Goal: Transaction & Acquisition: Purchase product/service

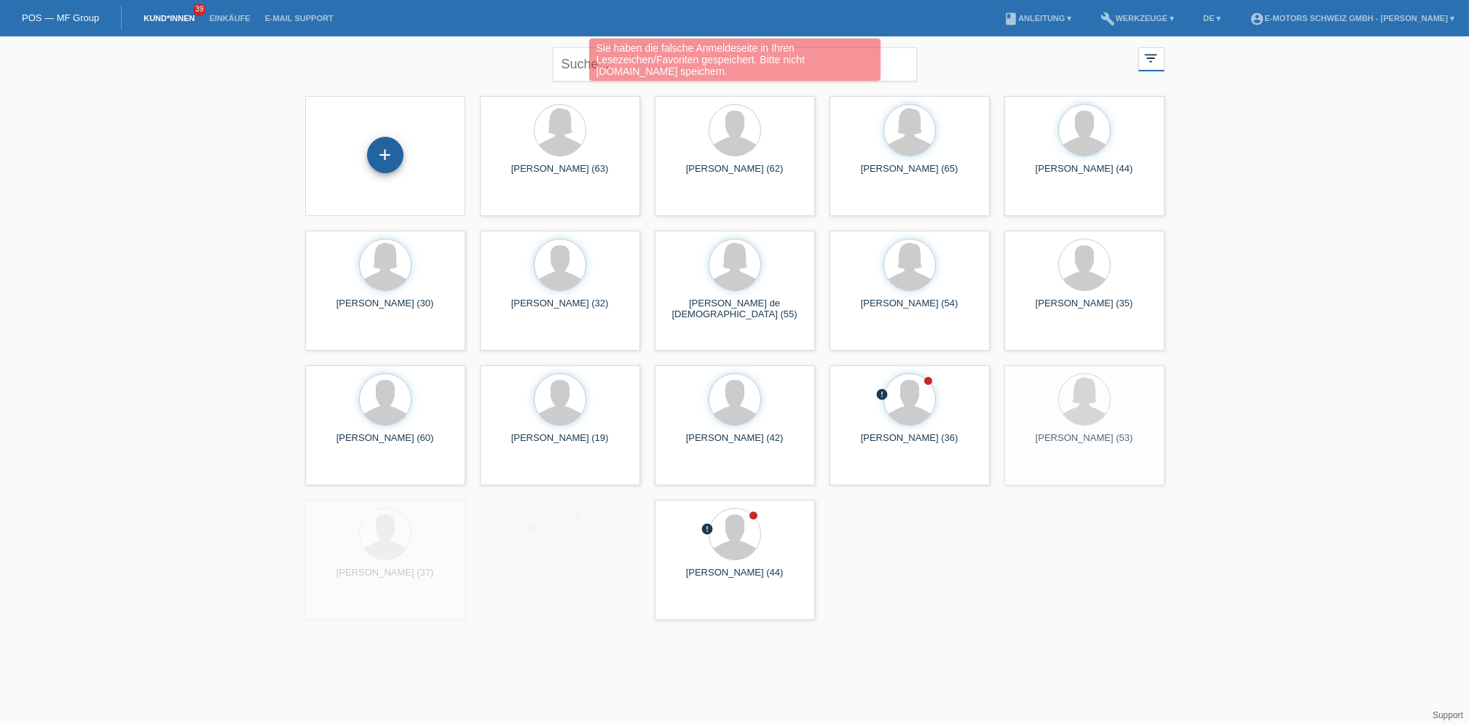
click at [390, 152] on div "+" at bounding box center [385, 155] width 35 height 25
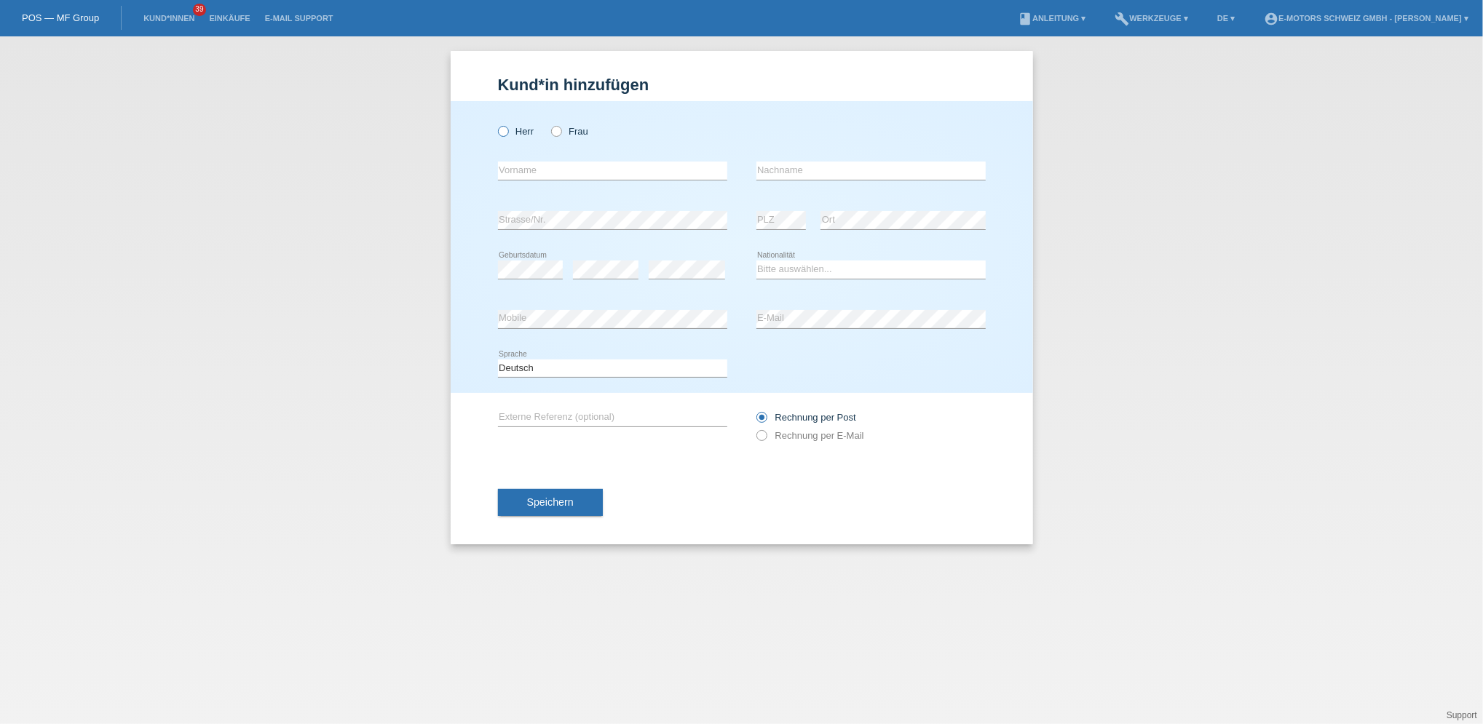
click at [495, 124] on icon at bounding box center [495, 124] width 0 height 0
click at [502, 128] on input "Herr" at bounding box center [502, 130] width 9 height 9
radio input "true"
click at [608, 169] on input "text" at bounding box center [612, 171] width 229 height 18
type input "Slvica"
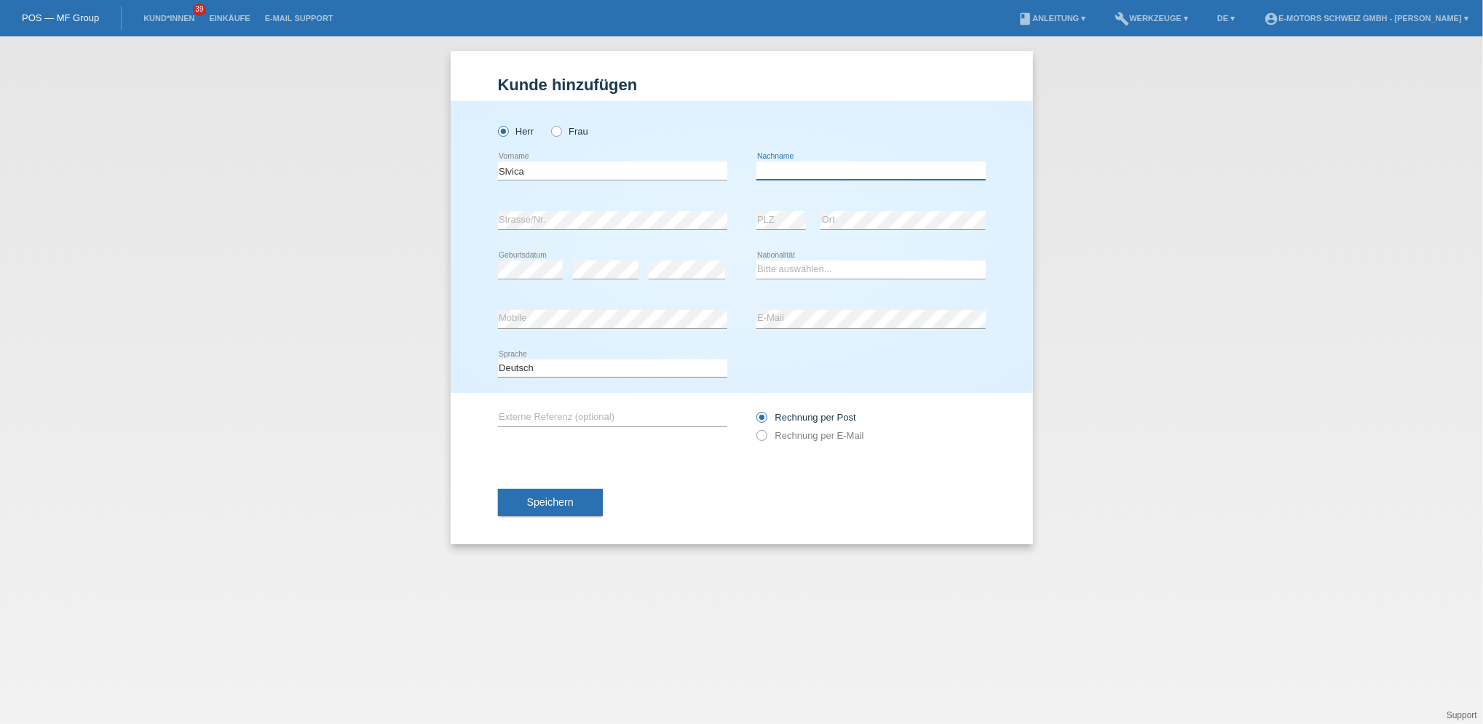
type input "Rancojevic"
click at [541, 169] on input "Slvica" at bounding box center [612, 171] width 229 height 18
type input "S"
type input "Neila"
drag, startPoint x: 810, startPoint y: 170, endPoint x: 749, endPoint y: 188, distance: 63.8
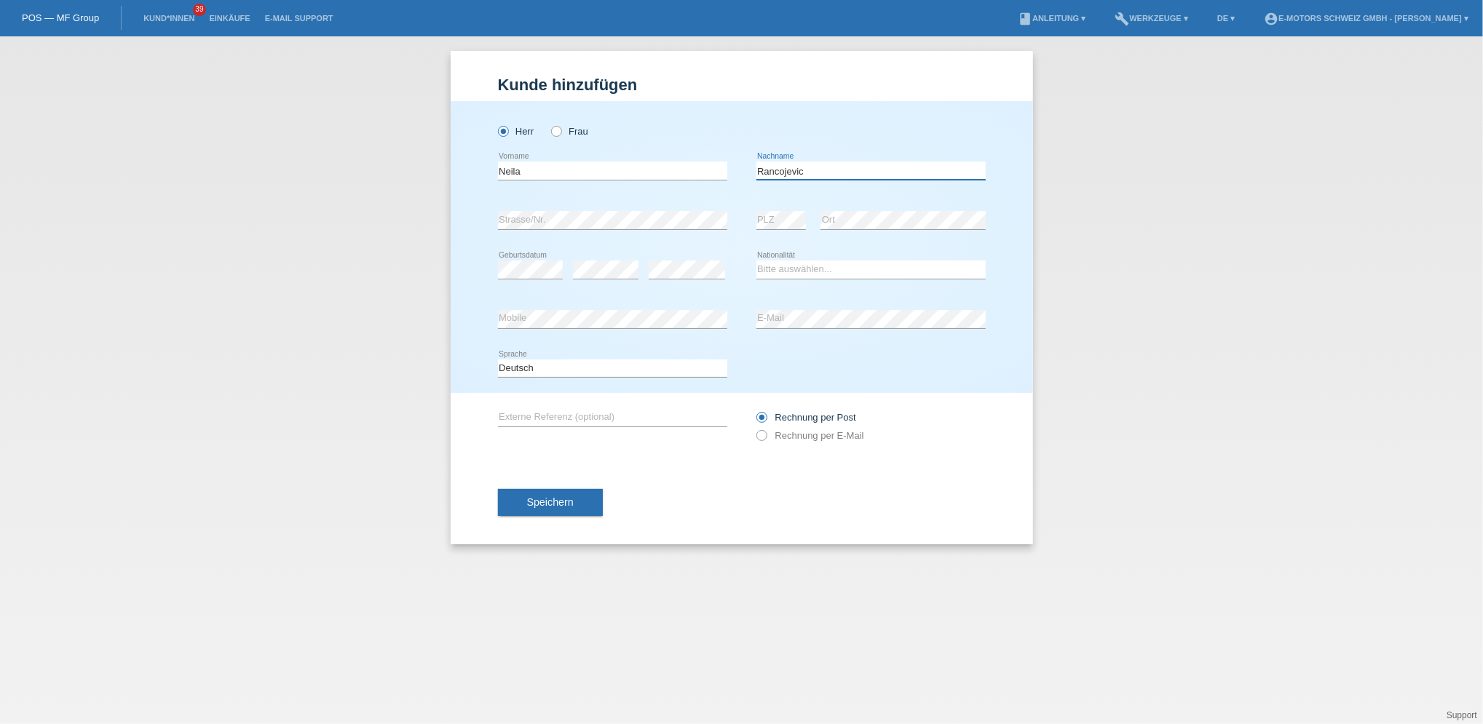
click at [749, 188] on div "Neila error Vorname Rancojevic error Nachname" at bounding box center [742, 171] width 488 height 50
type input "[PERSON_NAME]"
click at [794, 266] on select "Bitte auswählen... [GEOGRAPHIC_DATA] [GEOGRAPHIC_DATA] [GEOGRAPHIC_DATA] [GEOGR…" at bounding box center [870, 269] width 229 height 17
select select "XK"
click at [756, 261] on select "Bitte auswählen... [GEOGRAPHIC_DATA] [GEOGRAPHIC_DATA] [GEOGRAPHIC_DATA] [GEOGR…" at bounding box center [870, 269] width 229 height 17
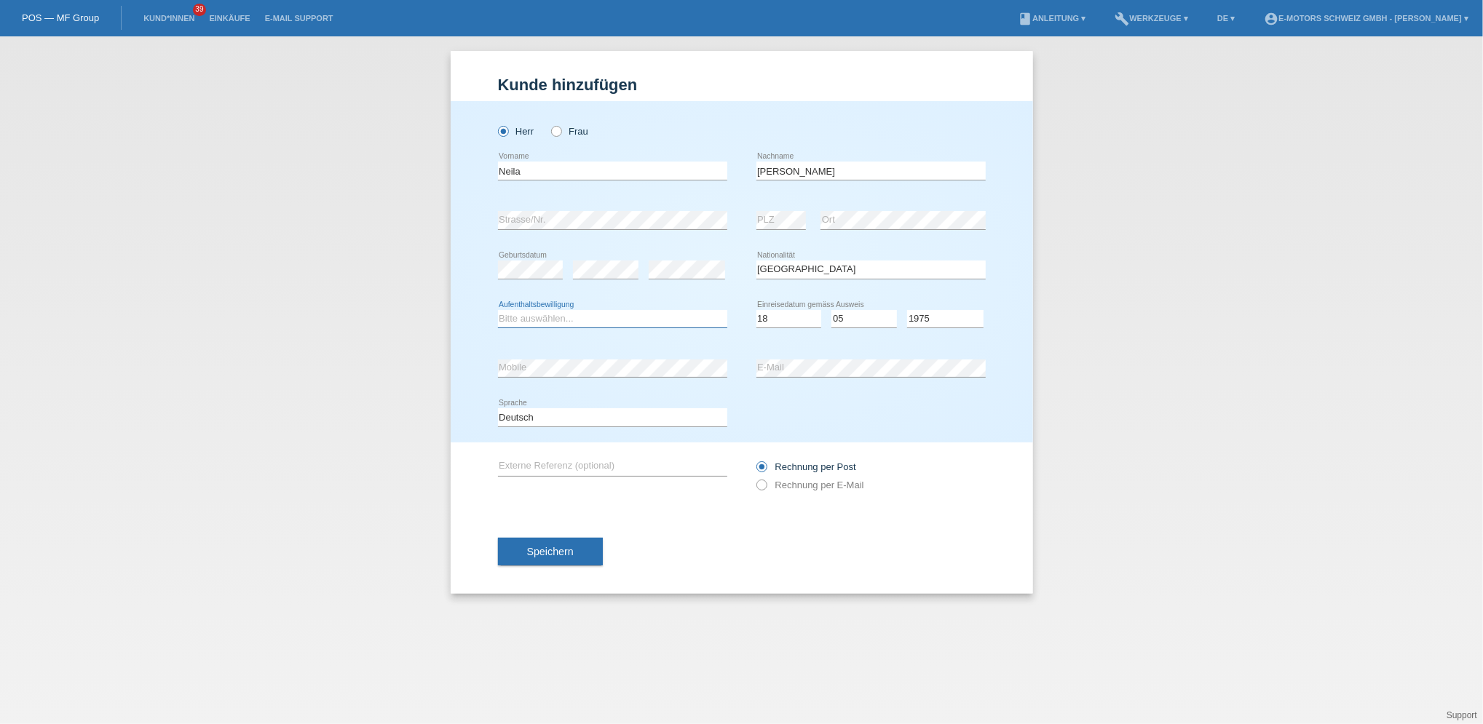
click at [607, 315] on select "Bitte auswählen... C B B - Flüchtlingsstatus Andere" at bounding box center [612, 318] width 229 height 17
select select "C"
click at [498, 310] on select "Bitte auswählen... C B B - Flüchtlingsstatus Andere" at bounding box center [612, 318] width 229 height 17
click at [772, 319] on select "Tag 01 02 03 04 05 06 07 08 09 10 11" at bounding box center [789, 318] width 66 height 17
select select "12"
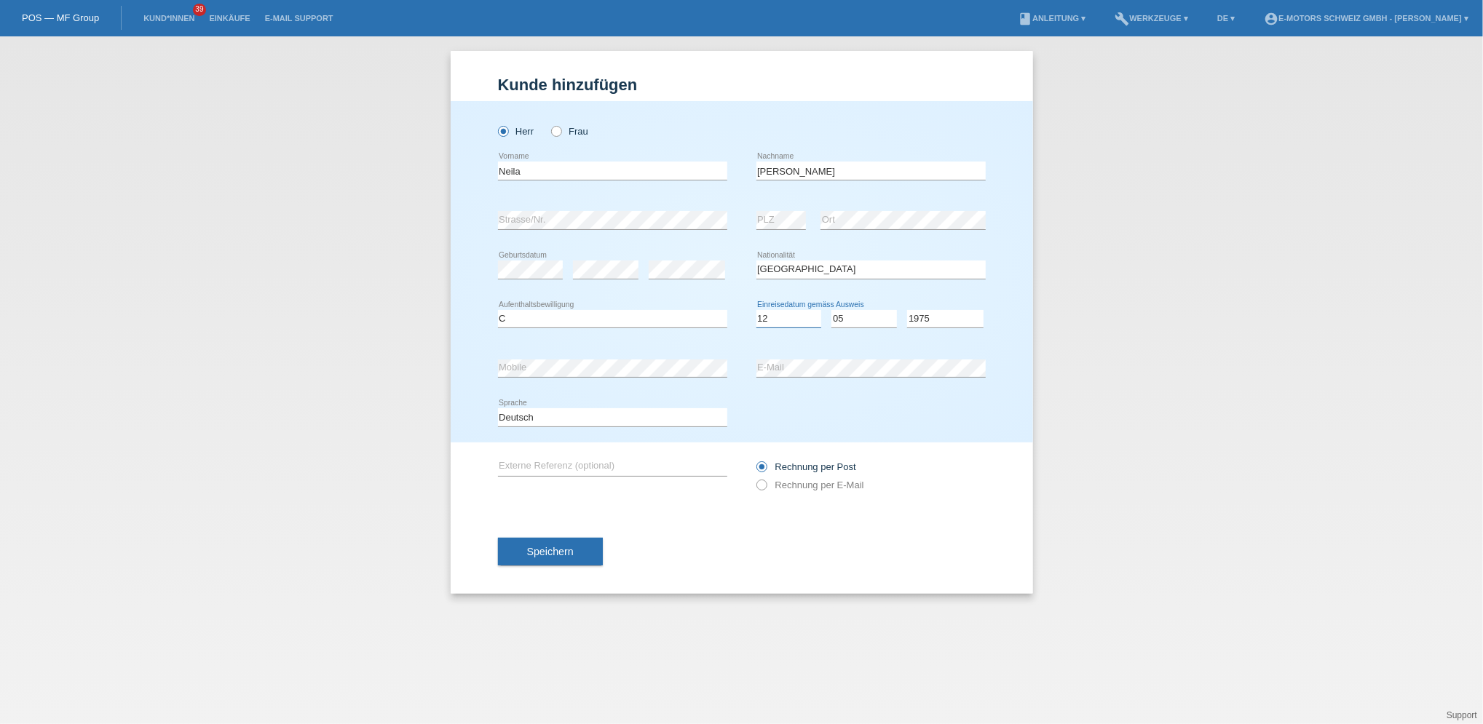
click at [756, 310] on select "Tag 01 02 03 04 05 06 07 08 09 10 11" at bounding box center [789, 318] width 66 height 17
click at [858, 325] on select "Monat 01 02 03 04 05 06 07 08 09 10 11" at bounding box center [864, 318] width 66 height 17
select select "03"
click at [831, 310] on select "Monat 01 02 03 04 05 06 07 08 09 10 11" at bounding box center [864, 318] width 66 height 17
click at [922, 314] on select "Jahr 2025 2024 2023 2022 2021 2020 2019 2018 2017 2016 2015 2014 2013 2012 2011…" at bounding box center [945, 318] width 76 height 17
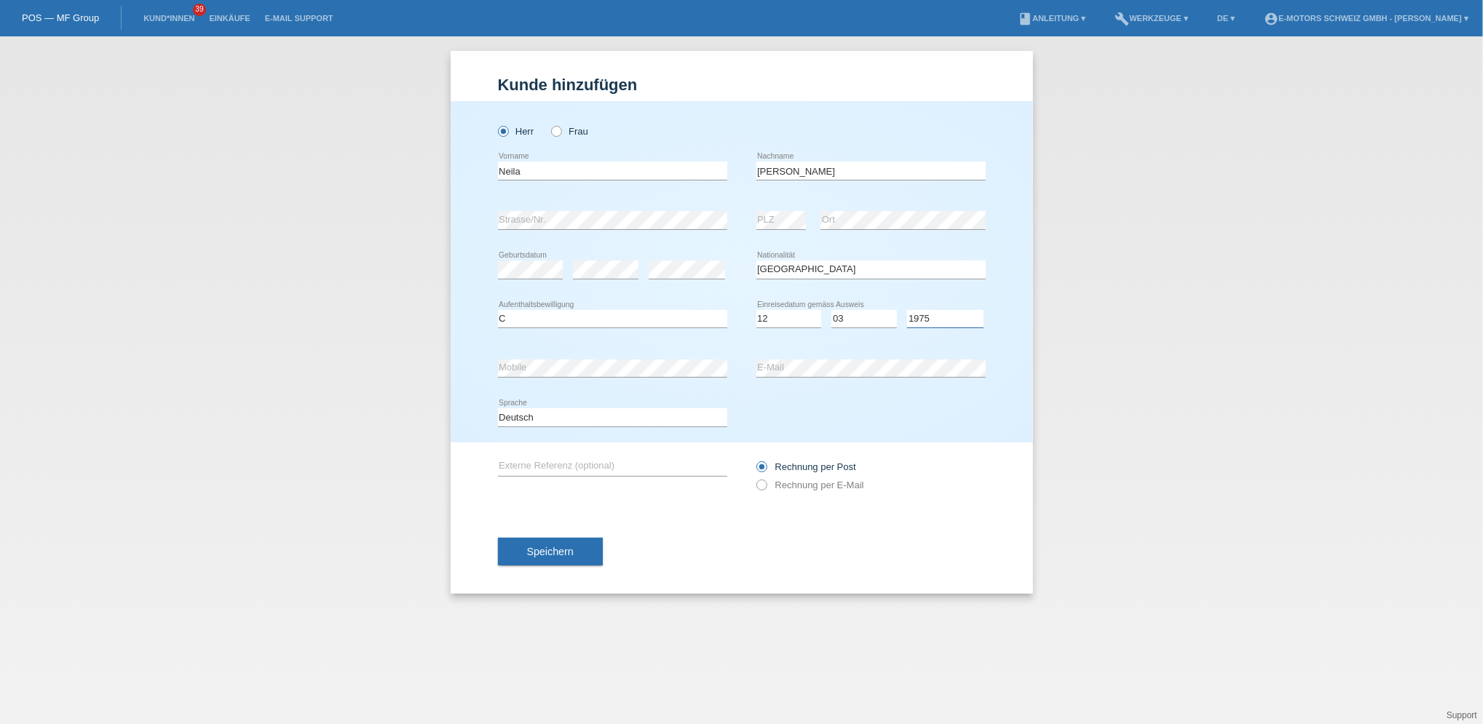
click at [930, 316] on select "Jahr 2025 2024 2023 2022 2021 2020 2019 2018 2017 2016 2015 2014 2013 2012 2011…" at bounding box center [945, 318] width 76 height 17
select select "2004"
click at [907, 310] on select "Jahr 2025 2024 2023 2022 2021 2020 2019 2018 2017 2016 2015 2014 2013 2012 2011…" at bounding box center [945, 318] width 76 height 17
click at [542, 566] on div "Speichern" at bounding box center [742, 552] width 488 height 84
click at [548, 550] on span "Speichern" at bounding box center [550, 552] width 47 height 12
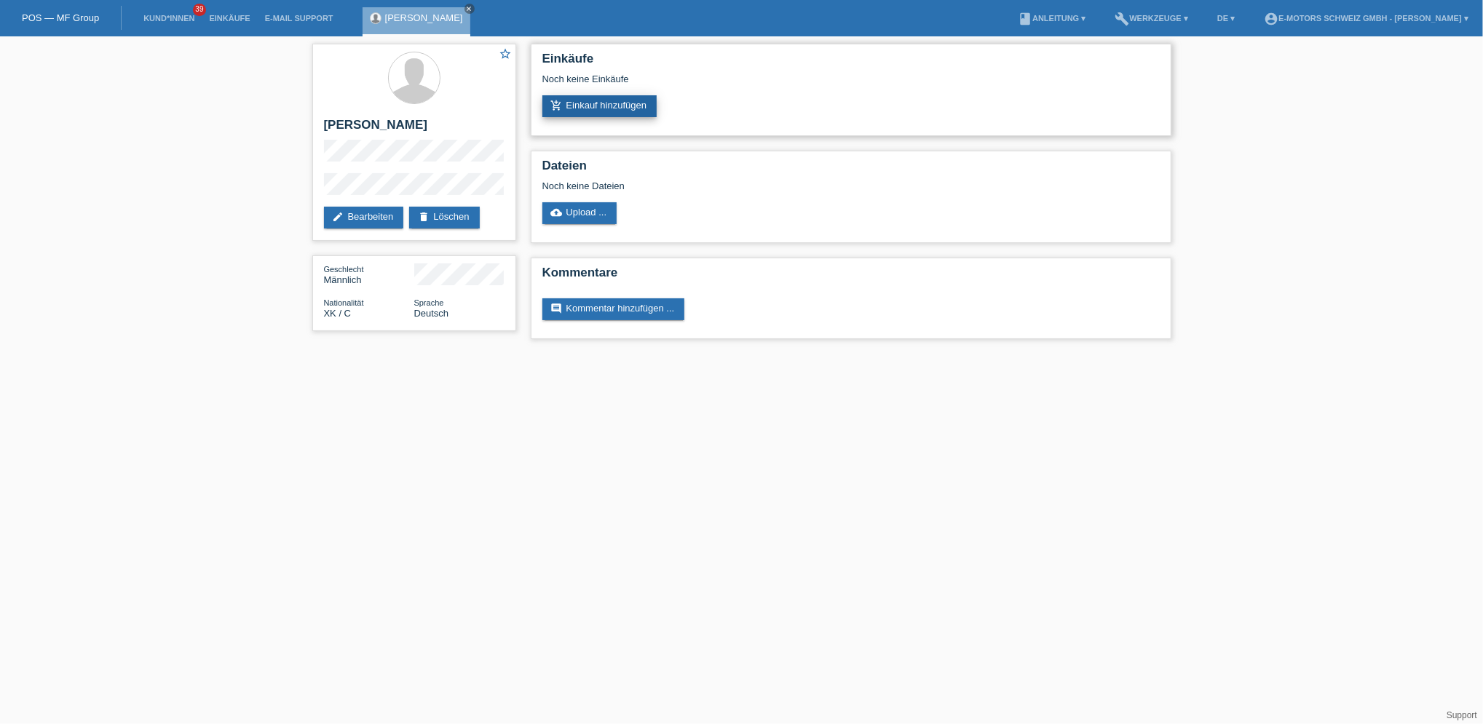
click at [591, 106] on link "add_shopping_cart Einkauf hinzufügen" at bounding box center [599, 106] width 115 height 22
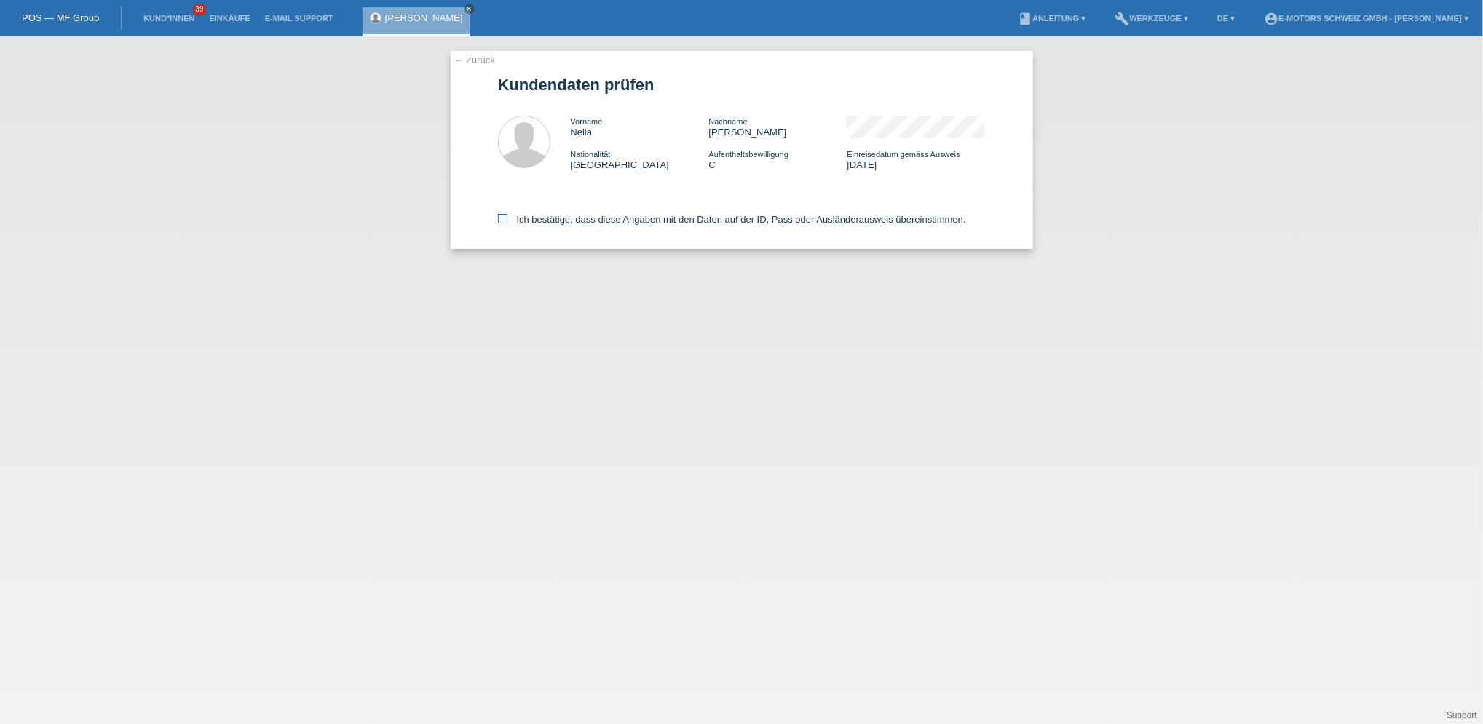
click at [577, 217] on label "Ich bestätige, dass diese Angaben mit den Daten auf der ID, Pass oder Ausländer…" at bounding box center [732, 219] width 468 height 11
click at [507, 217] on input "Ich bestätige, dass diese Angaben mit den Daten auf der ID, Pass oder Ausländer…" at bounding box center [502, 218] width 9 height 9
checkbox input "true"
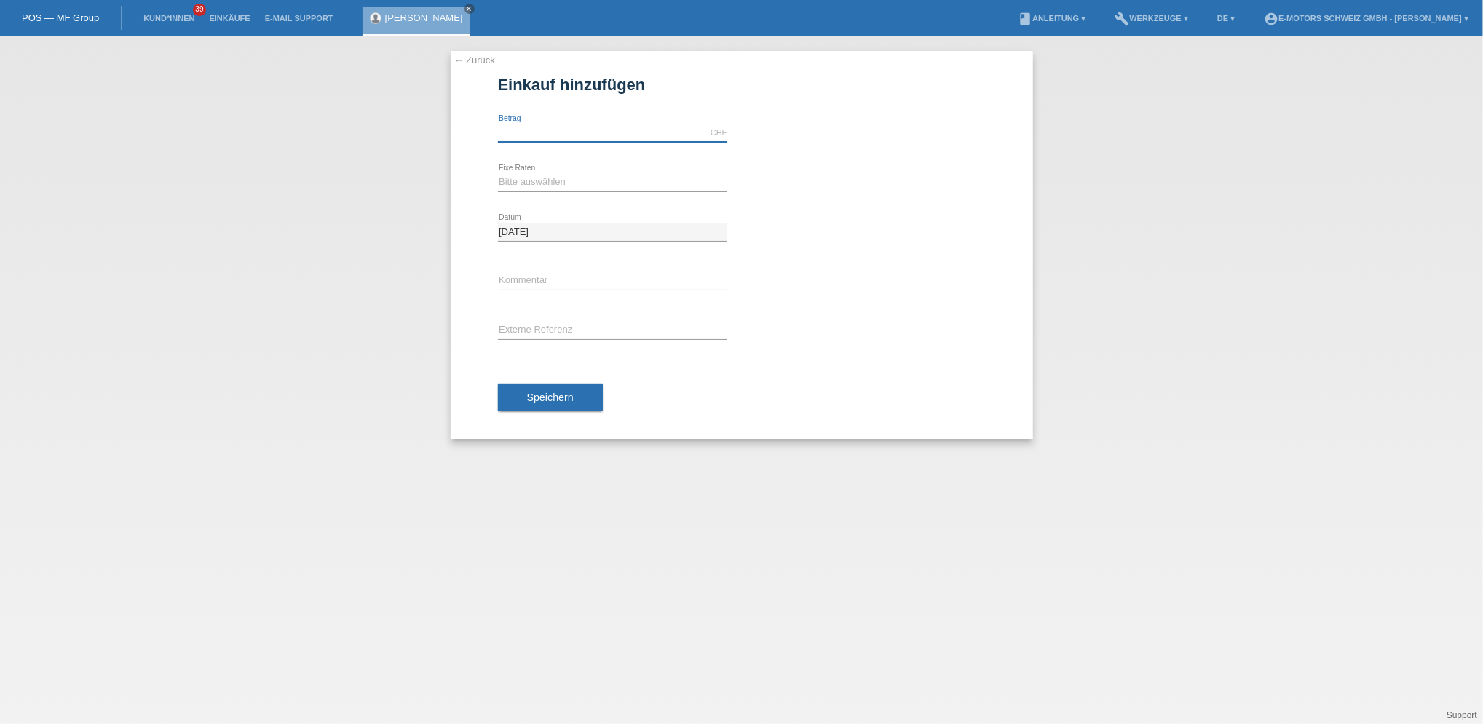
click at [518, 131] on input "text" at bounding box center [612, 133] width 229 height 18
type input "4000.00"
click at [553, 182] on select "Bitte auswählen 12 Raten 24 Raten 36 Raten 48 Raten" at bounding box center [612, 181] width 229 height 17
select select "215"
click at [498, 173] on select "Bitte auswählen 12 Raten 24 Raten 36 Raten 48 Raten" at bounding box center [612, 181] width 229 height 17
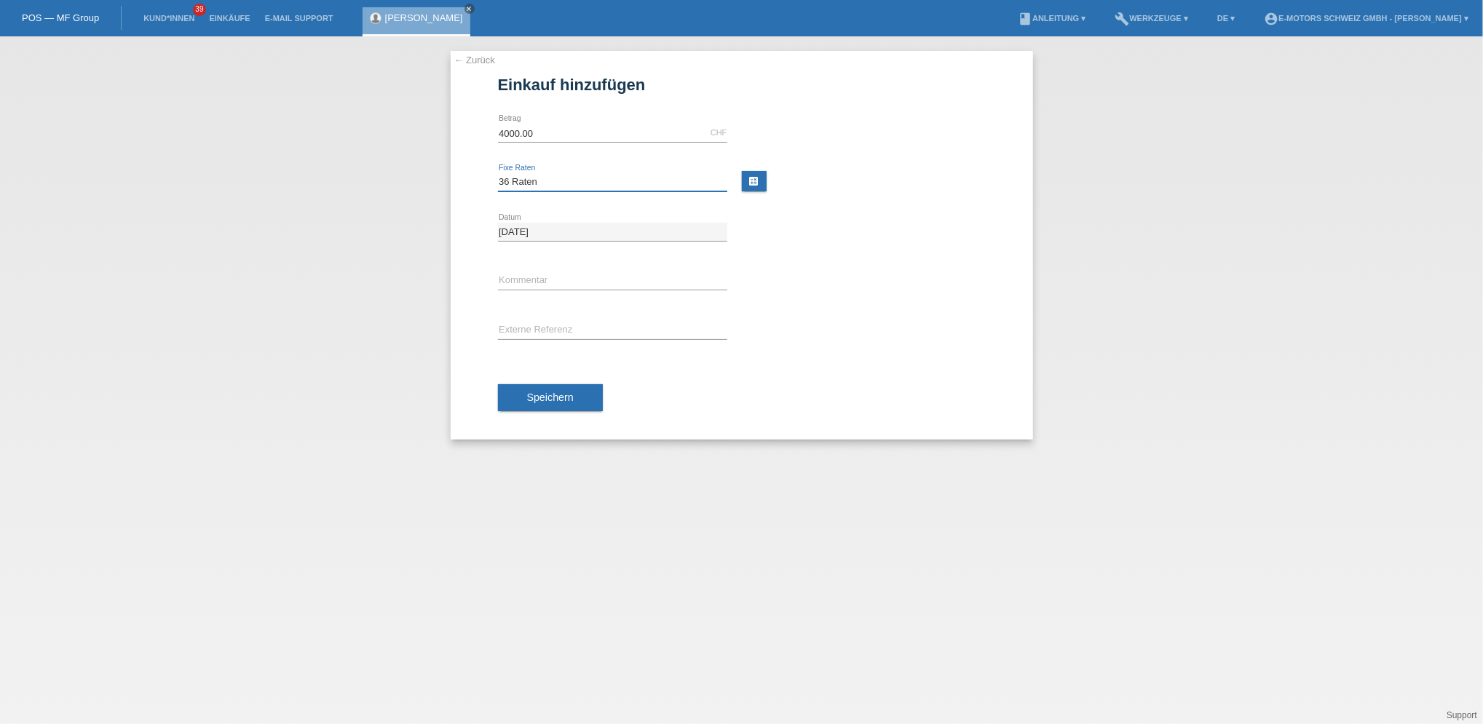
click at [537, 177] on select "Bitte auswählen 12 Raten 24 Raten 36 Raten 48 Raten" at bounding box center [612, 181] width 229 height 17
click at [498, 173] on select "Bitte auswählen 12 Raten 24 Raten 36 Raten 48 Raten" at bounding box center [612, 181] width 229 height 17
click at [568, 397] on span "Speichern" at bounding box center [550, 398] width 47 height 12
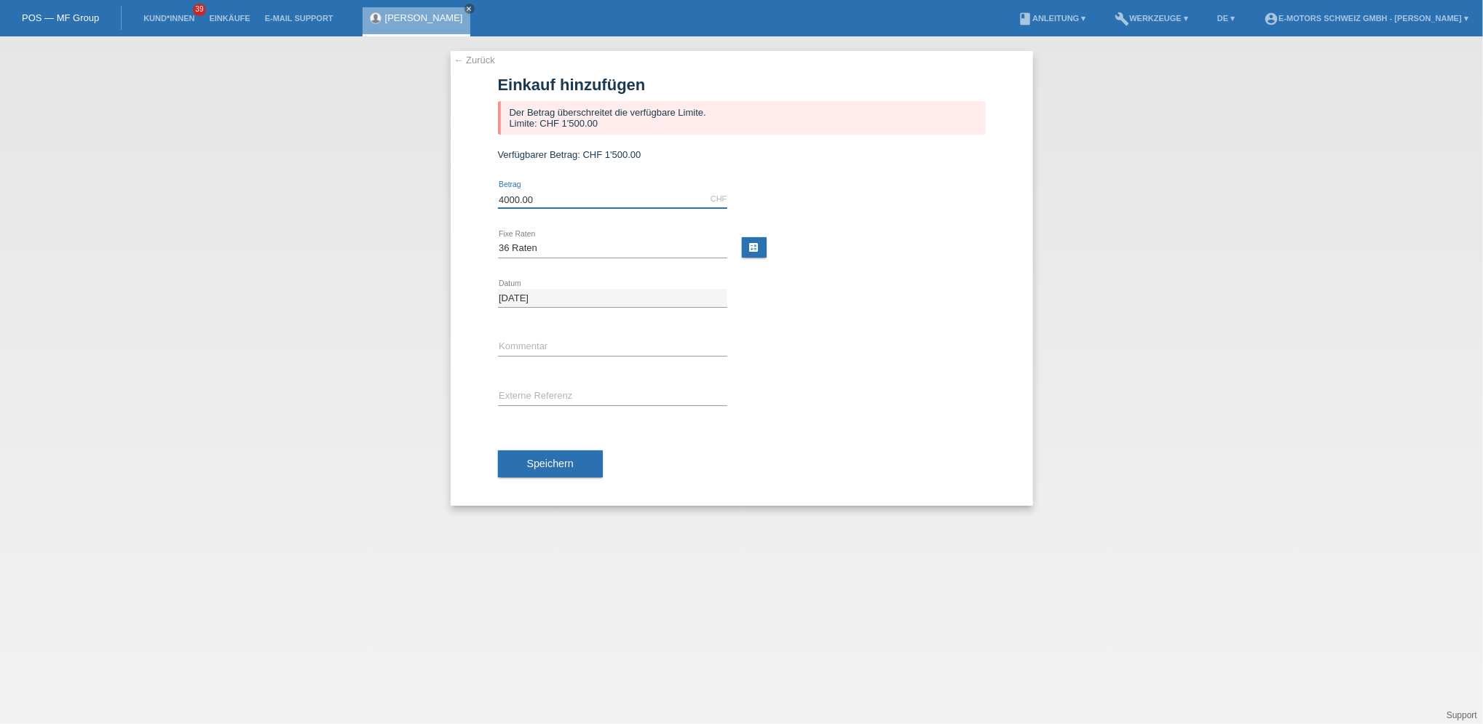
click at [563, 191] on input "4000.00" at bounding box center [612, 199] width 229 height 18
click at [374, 13] on div at bounding box center [376, 18] width 10 height 10
click at [387, 20] on link "Neila Skenderi" at bounding box center [424, 17] width 78 height 11
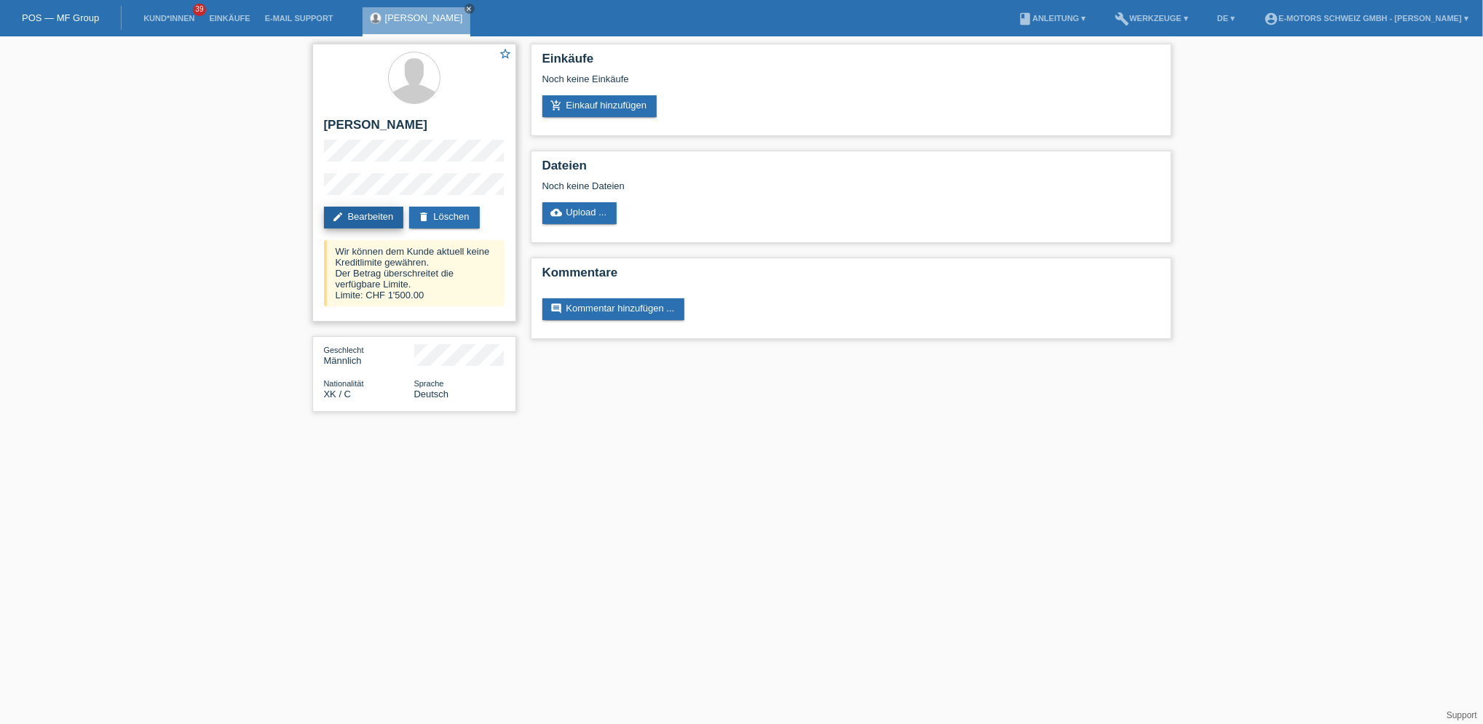
click at [381, 218] on link "edit Bearbeiten" at bounding box center [364, 218] width 80 height 22
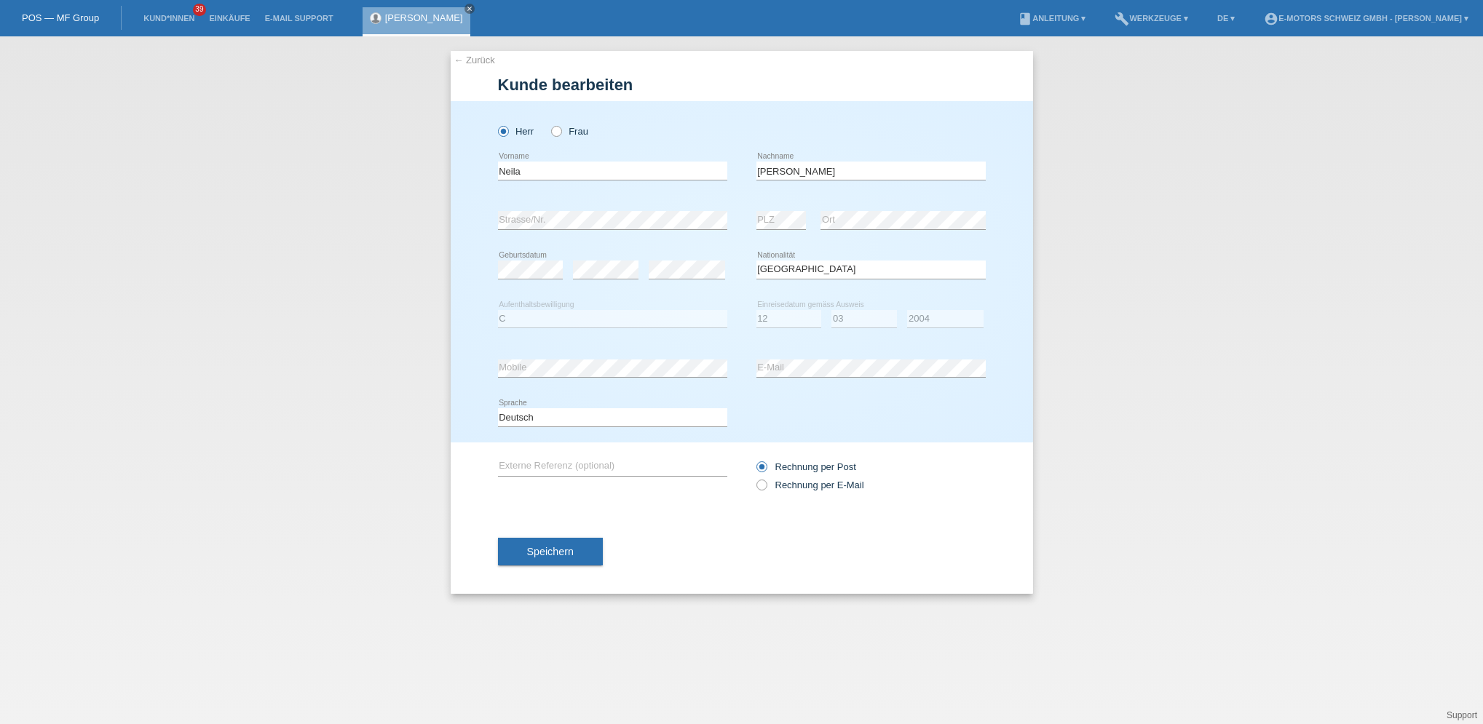
select select "XK"
select select "C"
select select "12"
select select "03"
select select "2004"
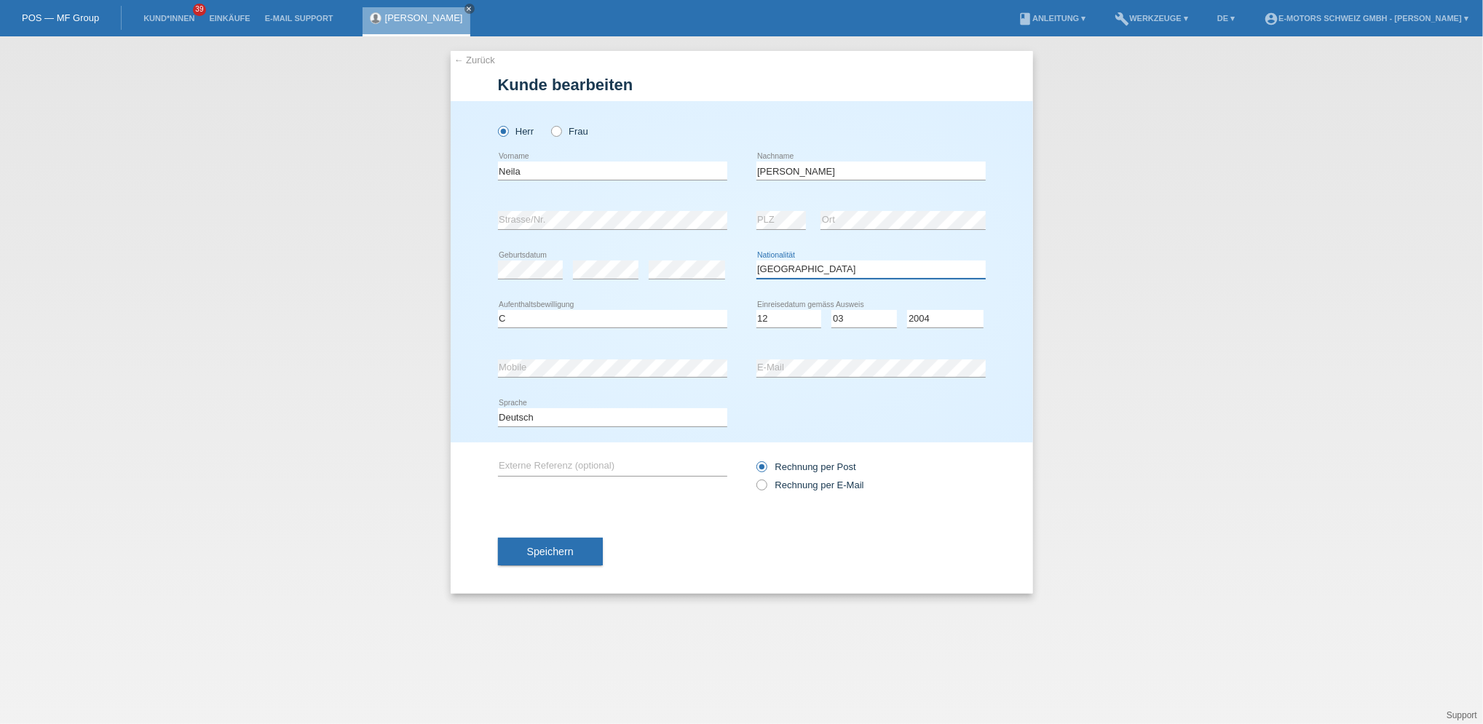
click at [773, 266] on select "Bitte auswählen... Schweiz Deutschland Liechtenstein Österreich ------------ Af…" at bounding box center [870, 269] width 229 height 17
select select "CH"
click at [756, 261] on select "Bitte auswählen... Schweiz Deutschland Liechtenstein Österreich ------------ Af…" at bounding box center [870, 269] width 229 height 17
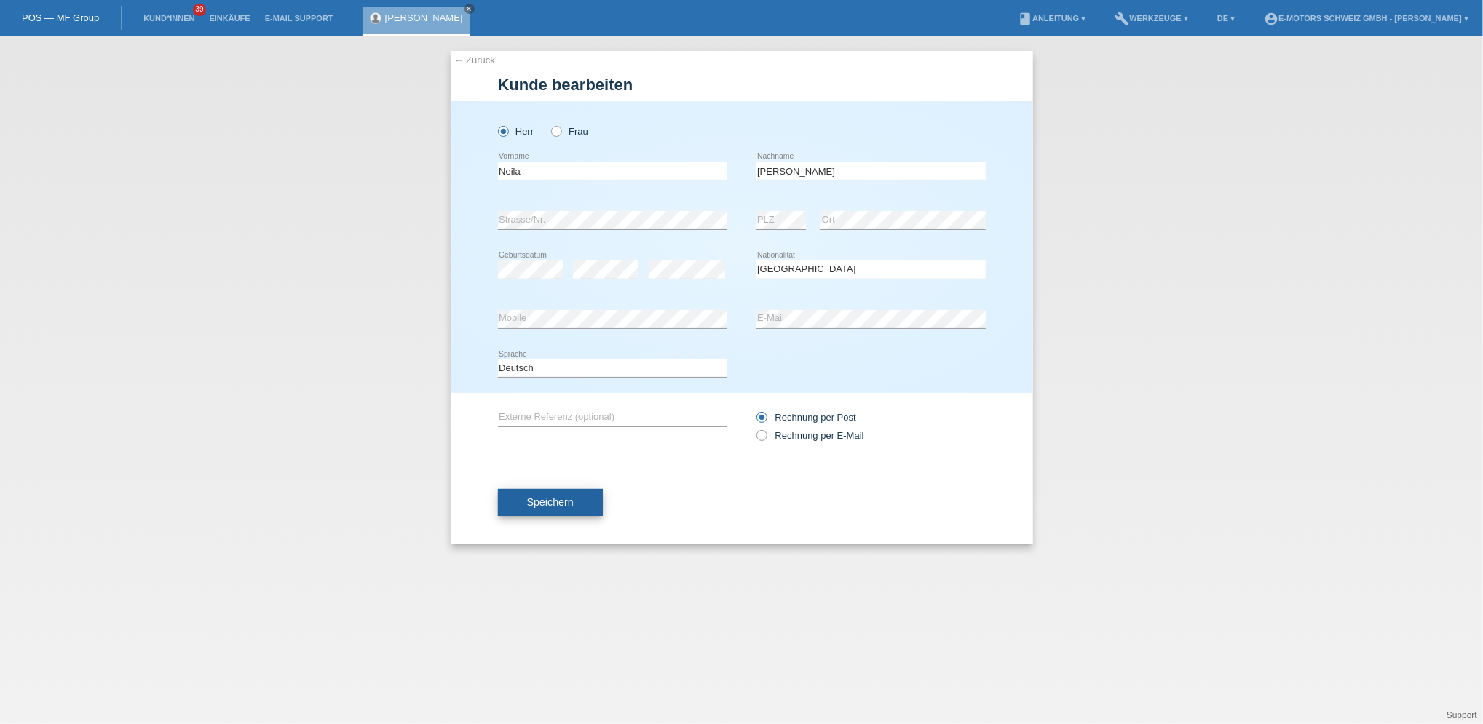
click at [531, 497] on span "Speichern" at bounding box center [550, 503] width 47 height 12
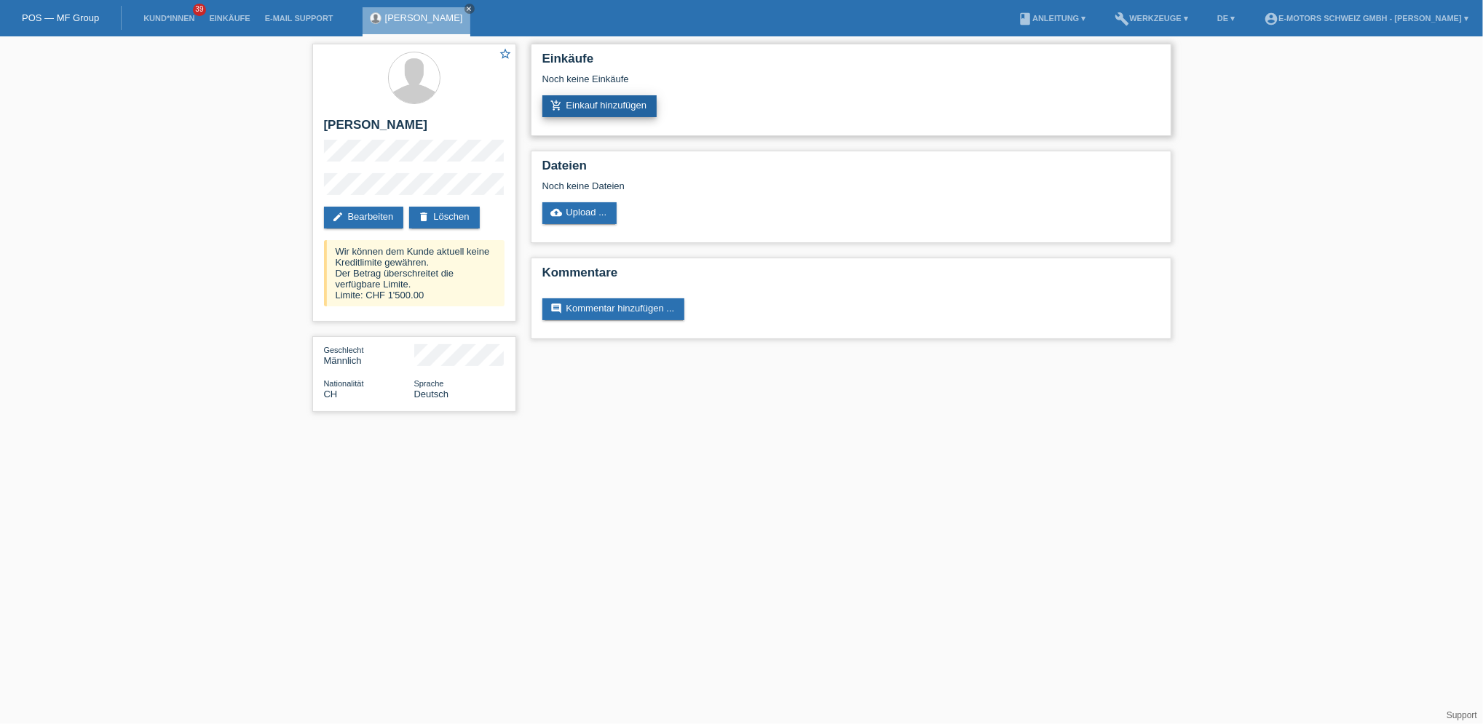
click at [612, 107] on link "add_shopping_cart Einkauf hinzufügen" at bounding box center [599, 106] width 115 height 22
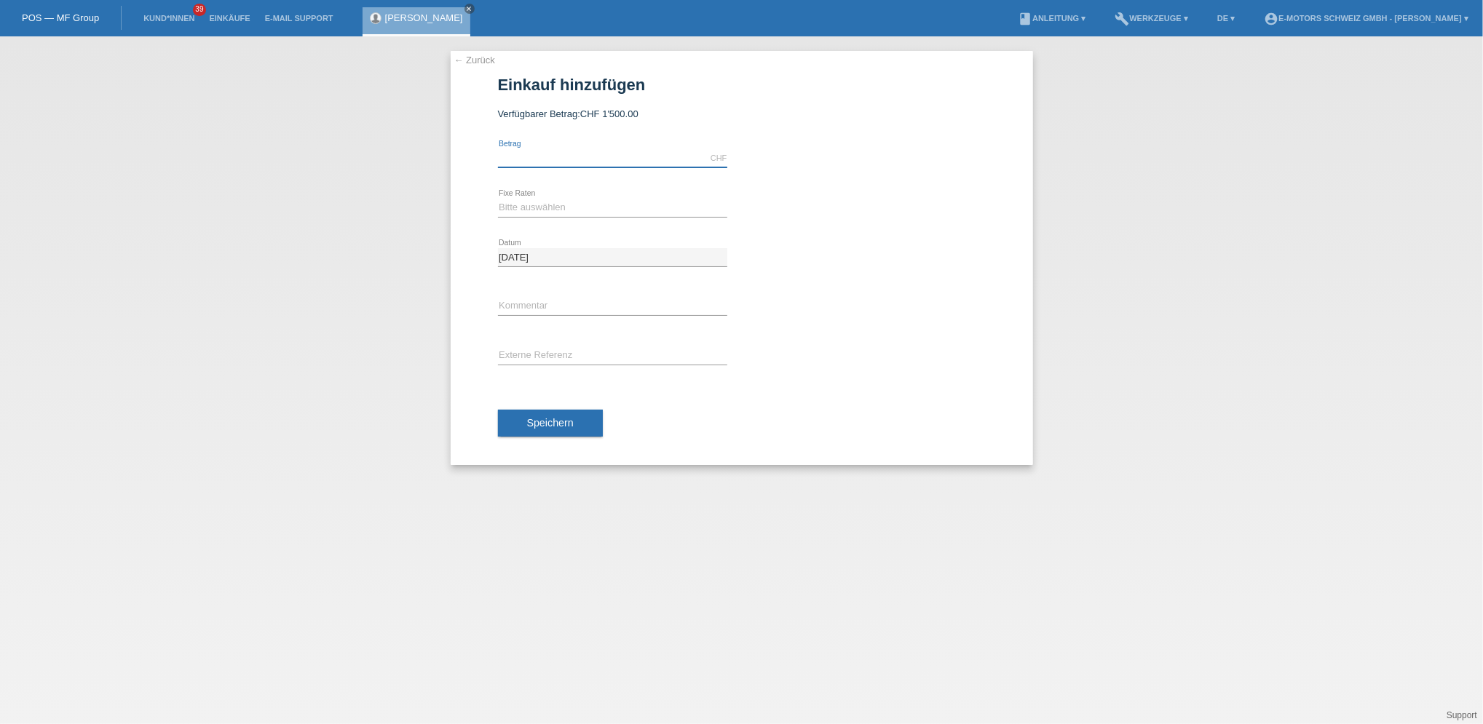
click at [587, 154] on input "text" at bounding box center [612, 158] width 229 height 18
click at [518, 155] on input "text" at bounding box center [612, 158] width 229 height 18
type input "4000.00"
click at [550, 199] on select "Bitte auswählen 12 Raten 24 Raten 36 Raten 48 Raten" at bounding box center [612, 207] width 229 height 17
select select "215"
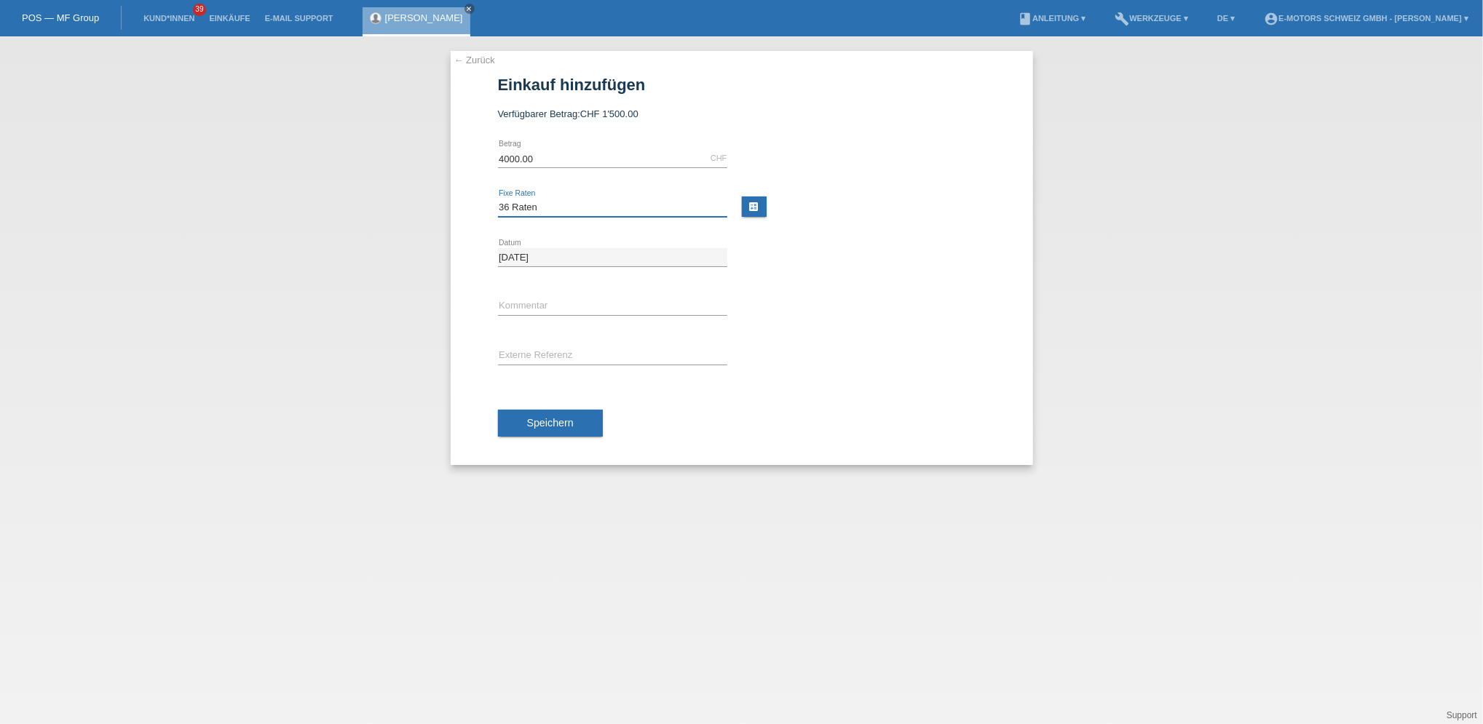
click at [498, 199] on select "Bitte auswählen 12 Raten 24 Raten 36 Raten 48 Raten" at bounding box center [612, 207] width 229 height 17
click at [551, 430] on button "Speichern" at bounding box center [550, 424] width 105 height 28
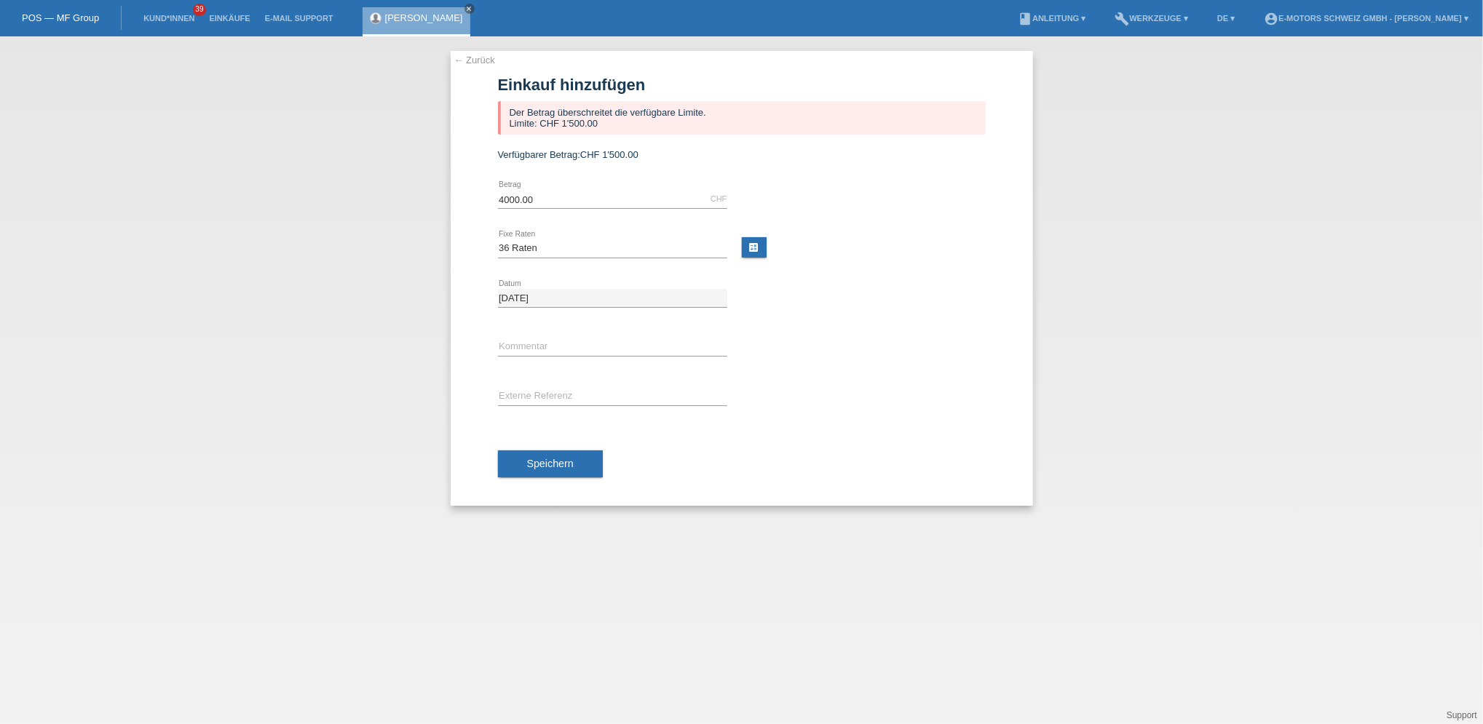
drag, startPoint x: 652, startPoint y: 268, endPoint x: 618, endPoint y: 276, distance: 35.1
click at [647, 268] on div "Bitte auswählen 12 Raten 24 Raten 36 Raten 48 Raten error Fixe Raten" at bounding box center [612, 249] width 229 height 50
click at [583, 194] on input "4000.00" at bounding box center [612, 199] width 229 height 18
type input "4"
click at [546, 466] on span "Speichern" at bounding box center [550, 464] width 47 height 12
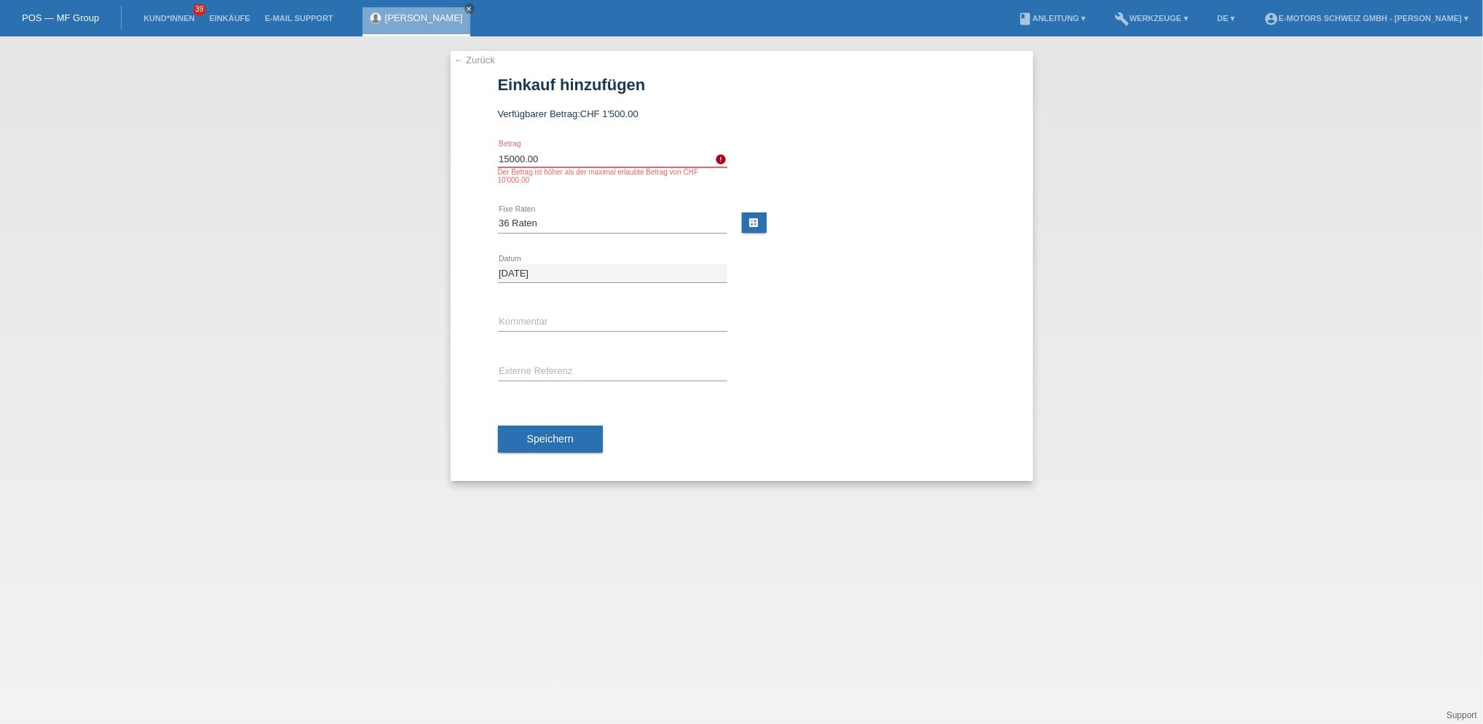
click at [567, 154] on input "15000.00" at bounding box center [612, 158] width 229 height 18
type input "1500.00"
click at [569, 440] on span "Speichern" at bounding box center [550, 439] width 47 height 12
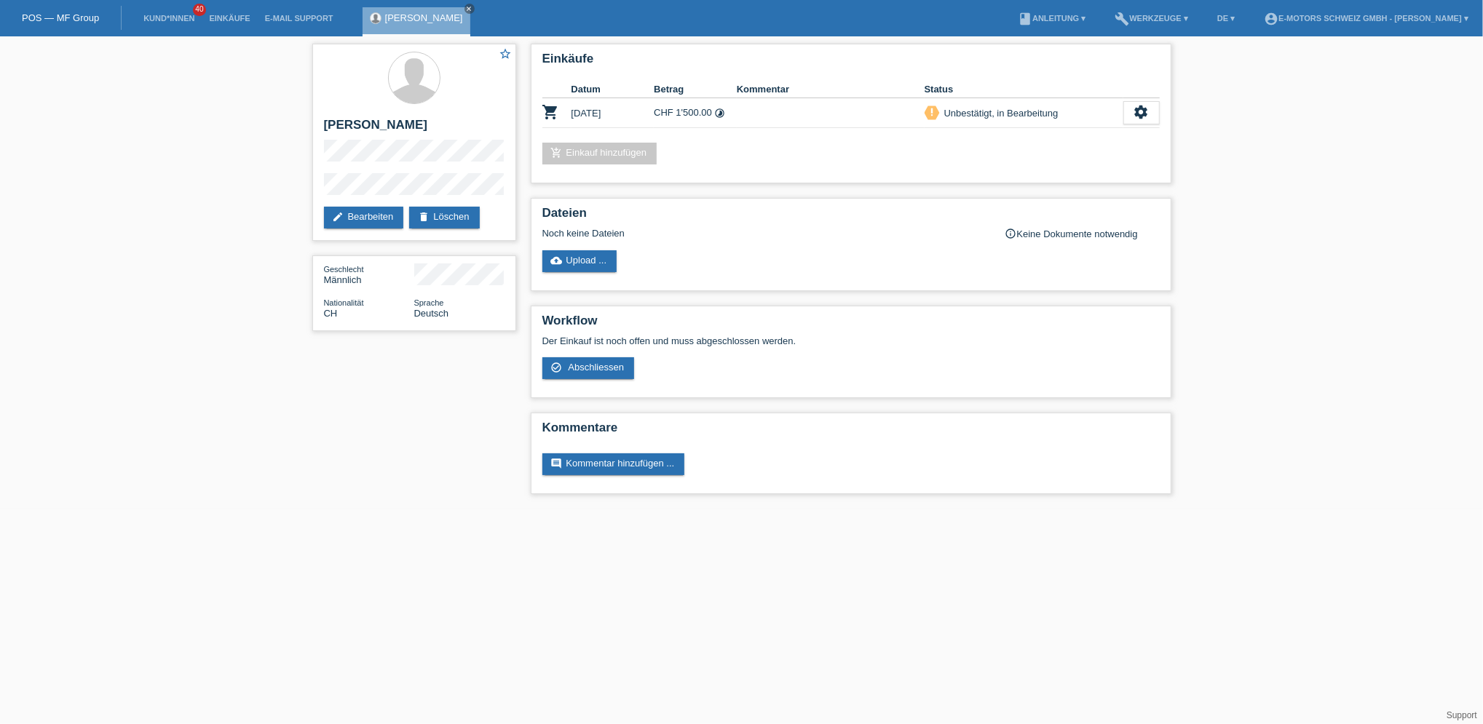
click at [219, 12] on li "Einkäufe" at bounding box center [229, 18] width 55 height 37
click at [225, 23] on li "Einkäufe" at bounding box center [229, 18] width 55 height 37
click at [226, 20] on link "Einkäufe" at bounding box center [229, 18] width 55 height 9
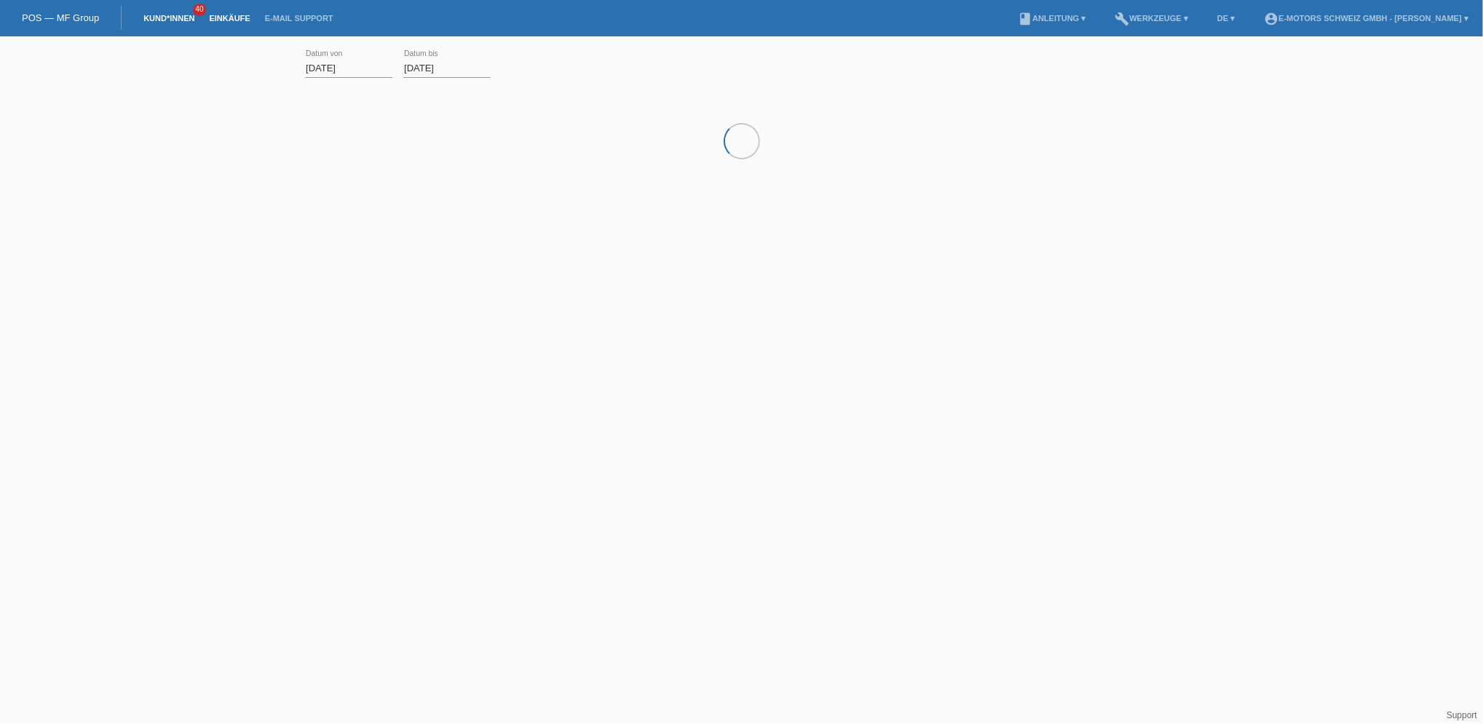
click at [191, 15] on link "Kund*innen" at bounding box center [169, 18] width 66 height 9
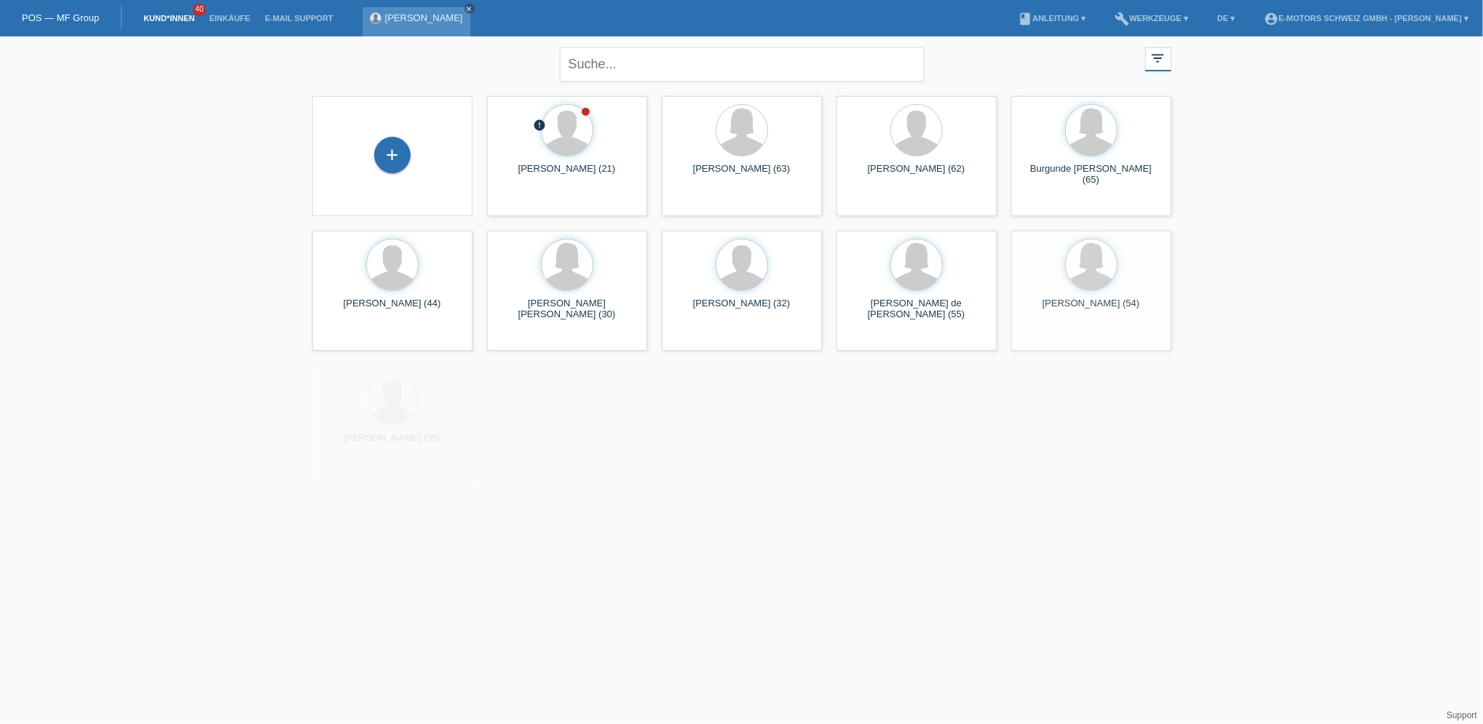
click at [466, 10] on icon "close" at bounding box center [469, 8] width 7 height 7
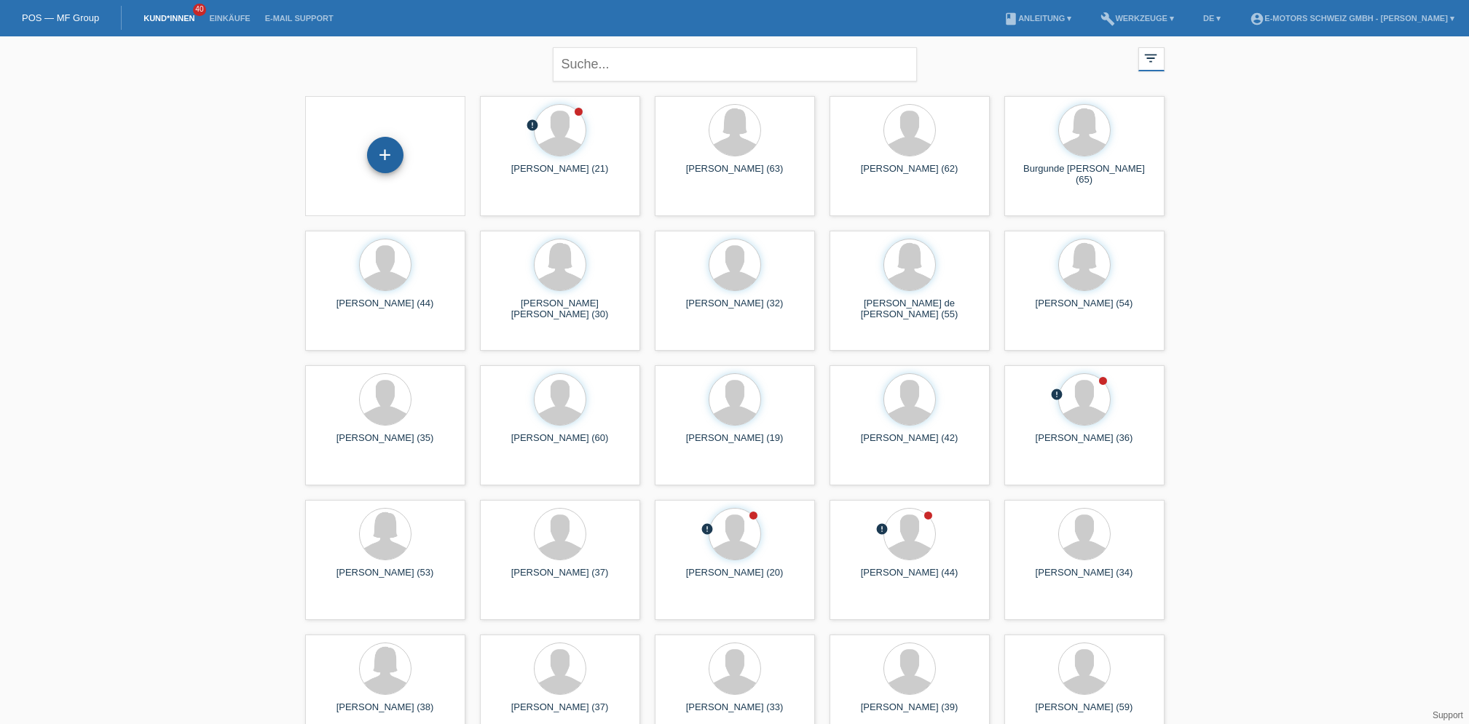
click at [387, 151] on div "+" at bounding box center [385, 155] width 36 height 36
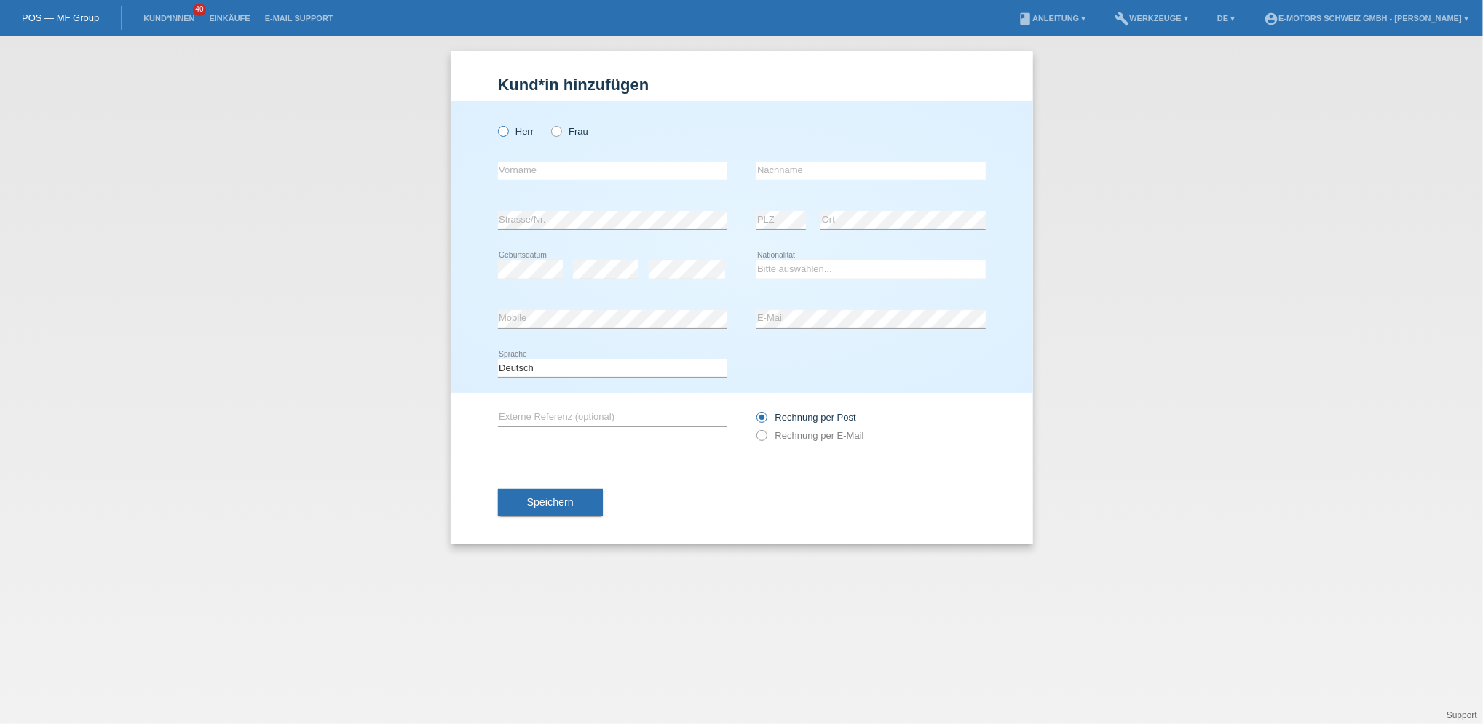
click at [495, 124] on icon at bounding box center [495, 124] width 0 height 0
click at [504, 130] on input "Herr" at bounding box center [502, 130] width 9 height 9
radio input "true"
type input "Neila"
type input "[PERSON_NAME]"
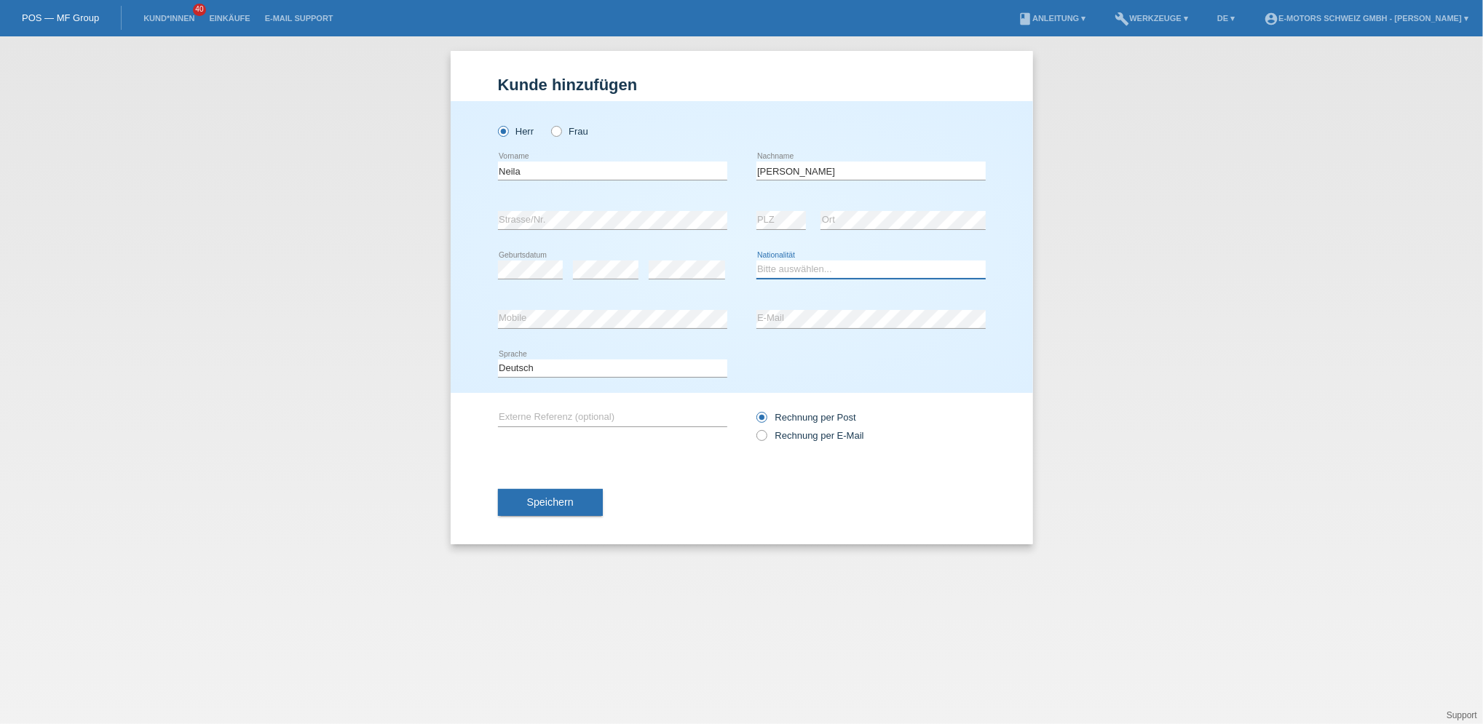
click at [791, 266] on select "Bitte auswählen... Schweiz Deutschland Liechtenstein Österreich ------------ Af…" at bounding box center [870, 269] width 229 height 17
select select "CH"
click at [756, 261] on select "Bitte auswählen... Schweiz Deutschland Liechtenstein Österreich ------------ Af…" at bounding box center [870, 269] width 229 height 17
click at [483, 328] on div "Herr Frau Neila error Vorname" at bounding box center [742, 247] width 582 height 292
click at [735, 324] on div "error Mobile error E-Mail" at bounding box center [742, 320] width 488 height 50
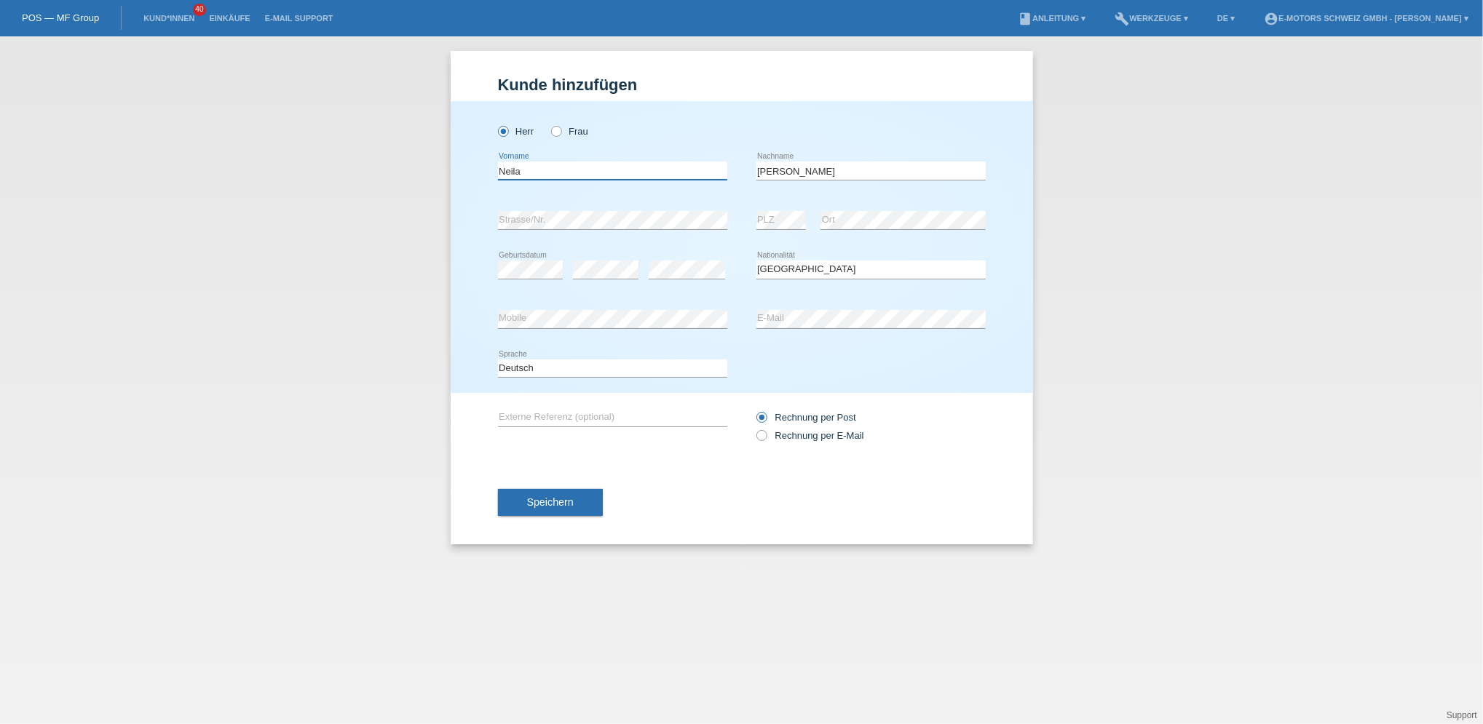
drag, startPoint x: 530, startPoint y: 171, endPoint x: 494, endPoint y: 174, distance: 35.8
click at [494, 174] on div "Herr Frau Neila error Vorname" at bounding box center [742, 247] width 582 height 292
type input "Münil"
click at [573, 493] on button "Speichern" at bounding box center [550, 503] width 105 height 28
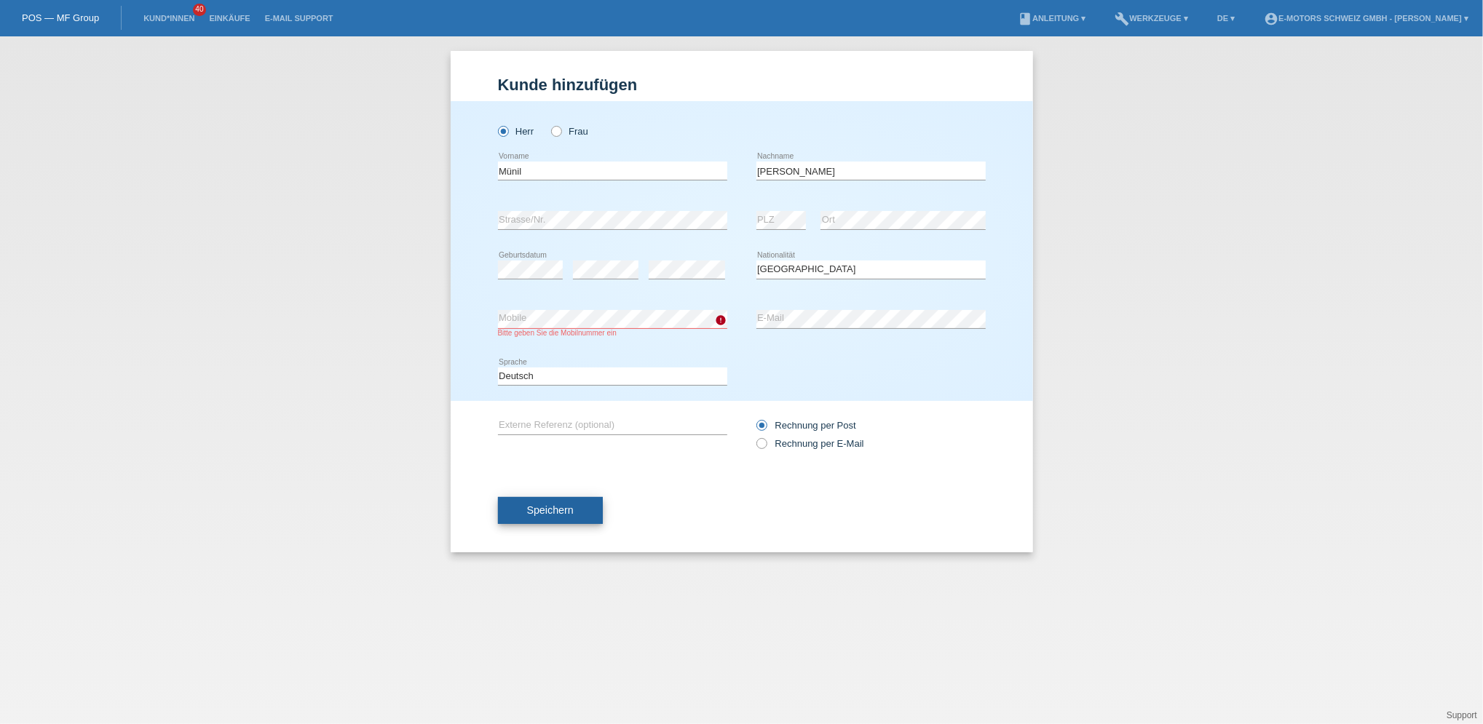
click at [558, 512] on span "Speichern" at bounding box center [550, 511] width 47 height 12
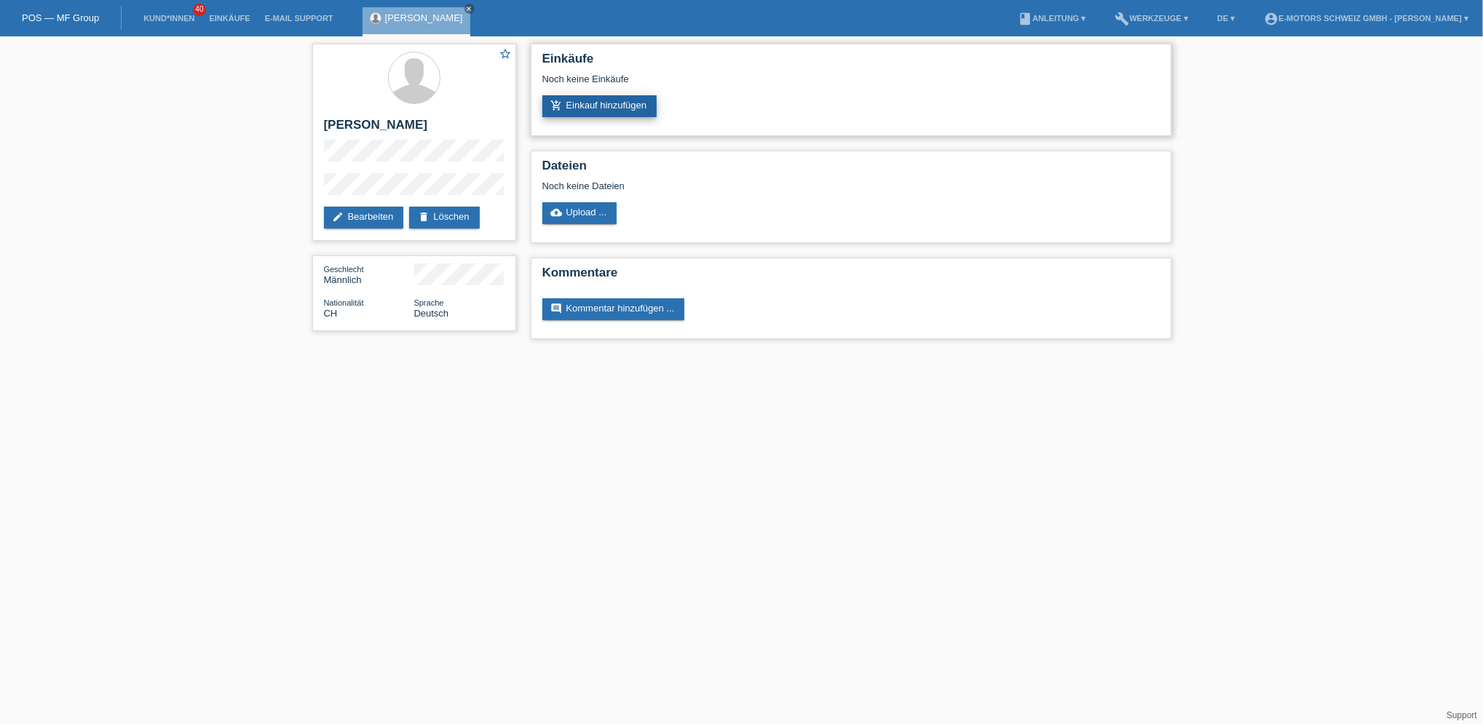
click at [586, 103] on link "add_shopping_cart Einkauf hinzufügen" at bounding box center [599, 106] width 115 height 22
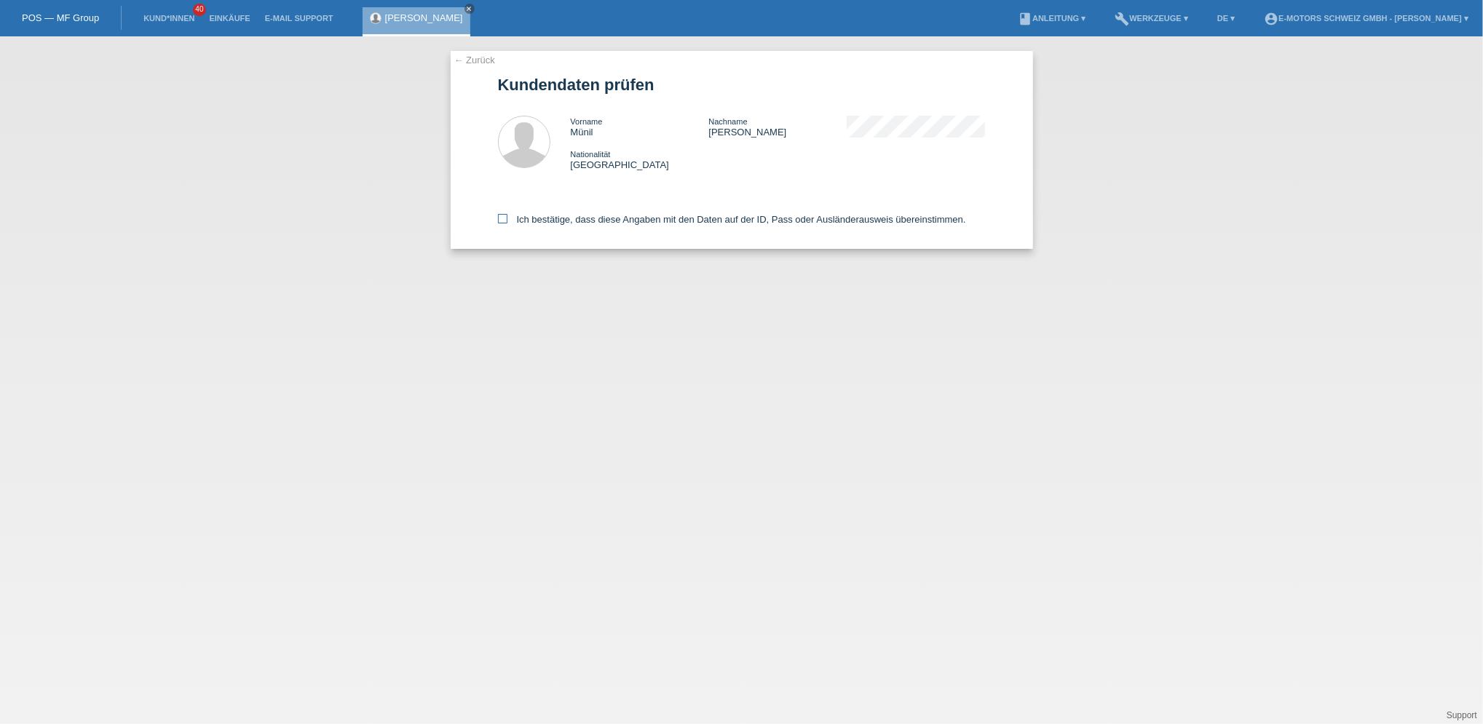
click at [533, 224] on label "Ich bestätige, dass diese Angaben mit den Daten auf der ID, Pass oder Ausländer…" at bounding box center [732, 219] width 468 height 11
click at [507, 224] on input "Ich bestätige, dass diese Angaben mit den Daten auf der ID, Pass oder Ausländer…" at bounding box center [502, 218] width 9 height 9
checkbox input "true"
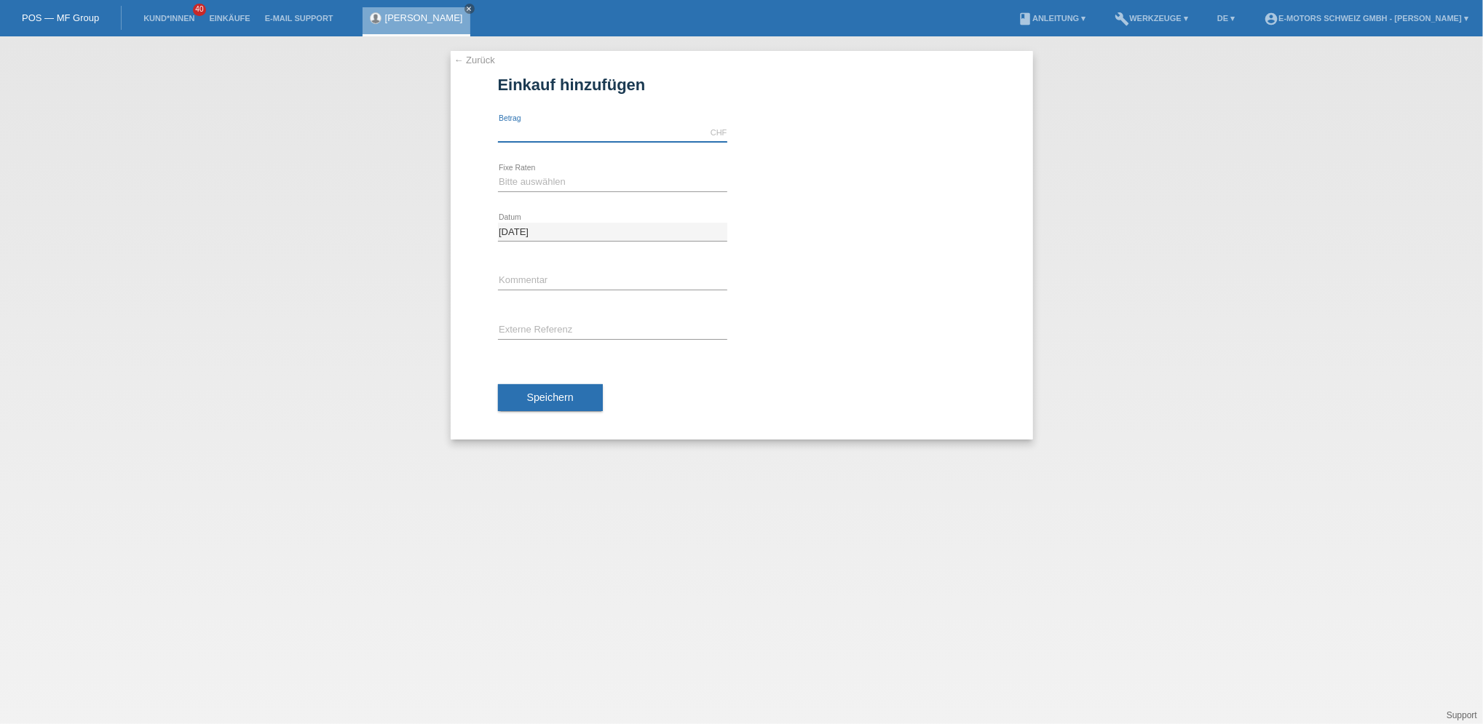
click at [541, 129] on input "text" at bounding box center [612, 133] width 229 height 18
type input "4000.00"
click at [542, 177] on select "Bitte auswählen 12 Raten 24 Raten 36 Raten 48 Raten" at bounding box center [612, 181] width 229 height 17
select select "215"
click at [498, 173] on select "Bitte auswählen 12 Raten 24 Raten 36 Raten 48 Raten" at bounding box center [612, 181] width 229 height 17
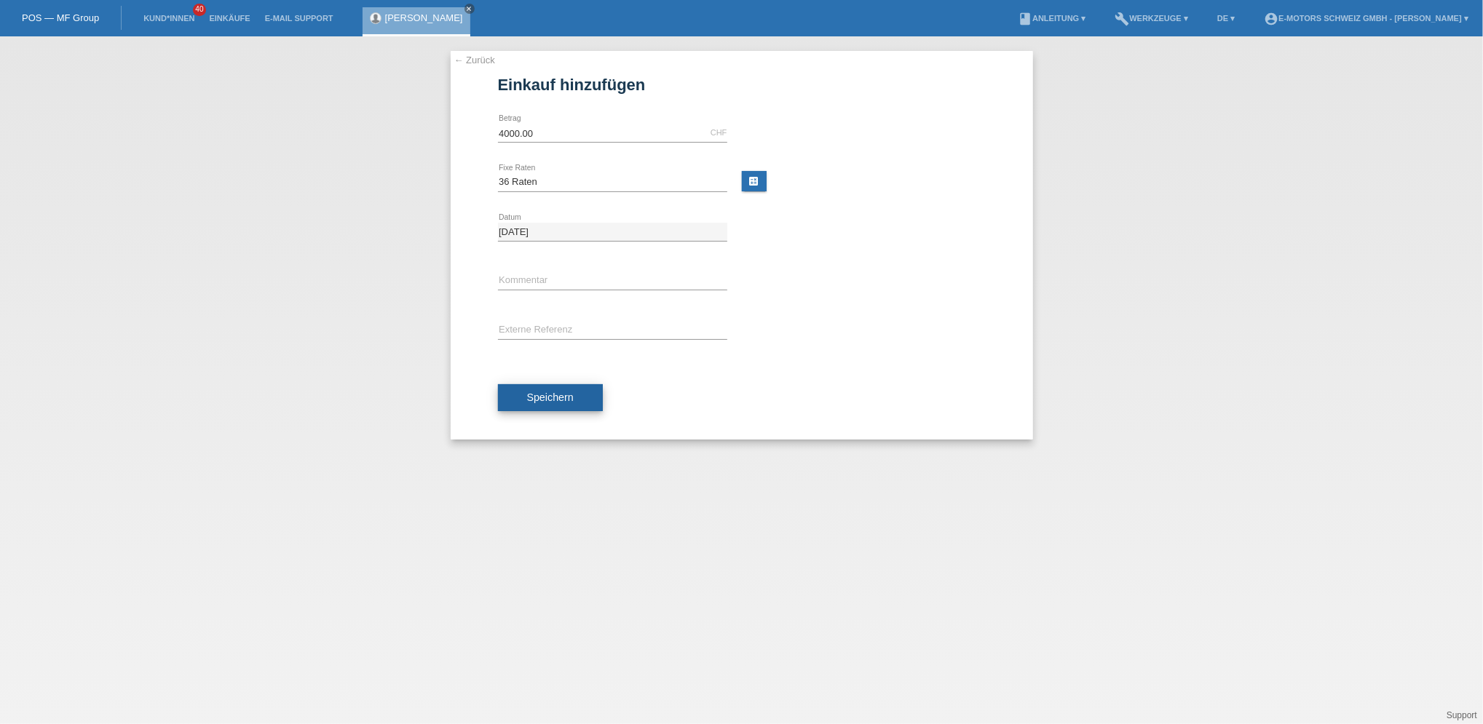
click at [560, 400] on span "Speichern" at bounding box center [550, 398] width 47 height 12
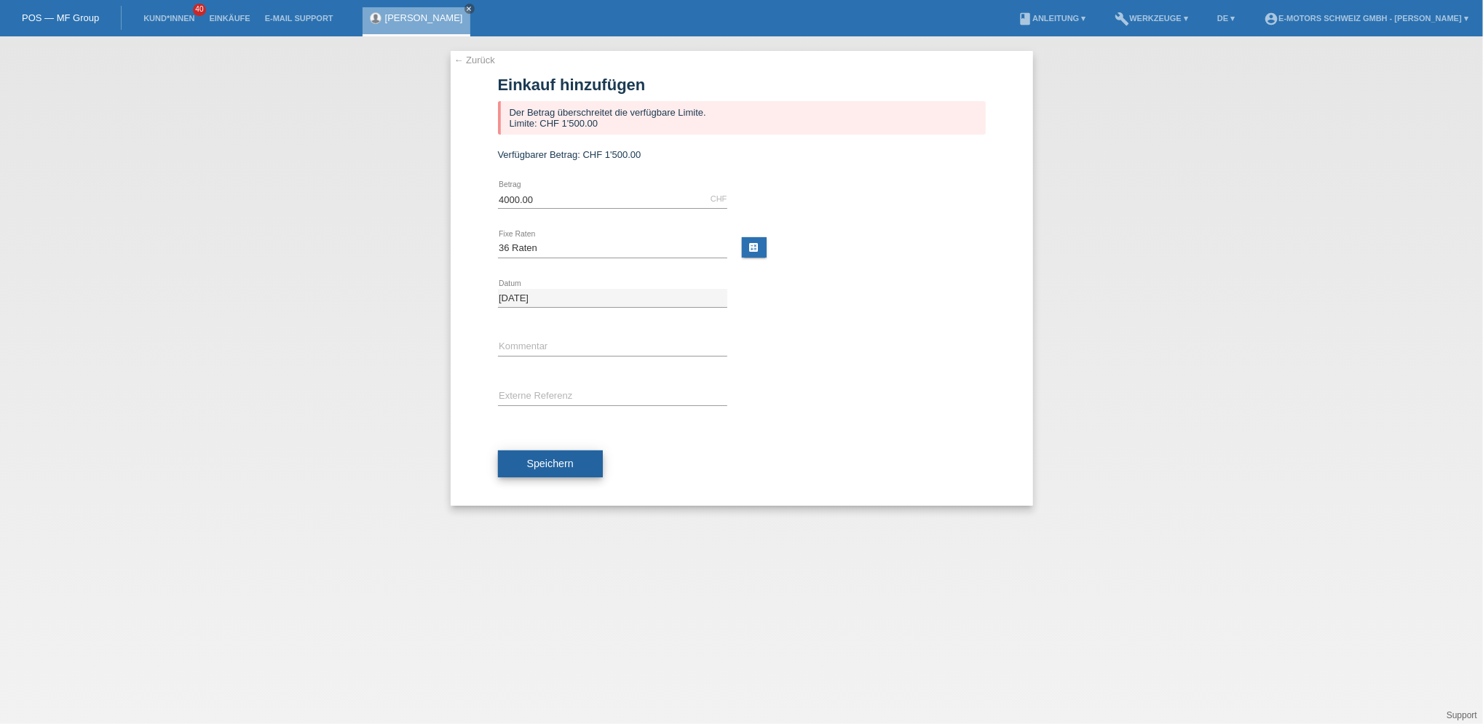
click at [568, 477] on button "Speichern" at bounding box center [550, 465] width 105 height 28
click at [572, 452] on button "Speichern" at bounding box center [550, 465] width 105 height 28
click at [590, 459] on button "Speichern" at bounding box center [550, 465] width 105 height 28
click at [566, 465] on span "Speichern" at bounding box center [550, 464] width 47 height 12
click at [558, 159] on span "Verfügbarer Betrag:" at bounding box center [539, 154] width 82 height 11
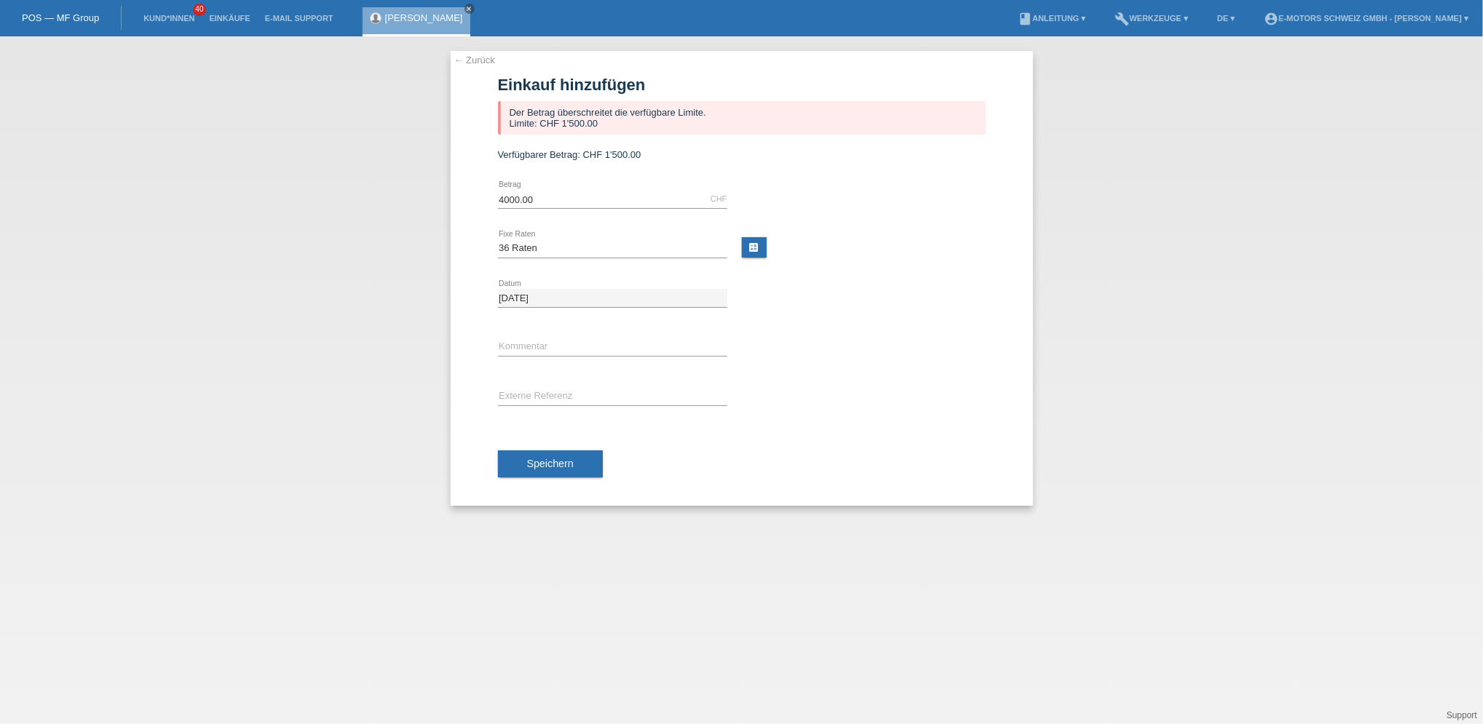
click at [558, 159] on span "Verfügbarer Betrag:" at bounding box center [539, 154] width 82 height 11
click at [552, 201] on input "4000.00" at bounding box center [612, 199] width 229 height 18
type input "4"
type input "1500.00"
click at [542, 468] on span "Speichern" at bounding box center [550, 464] width 47 height 12
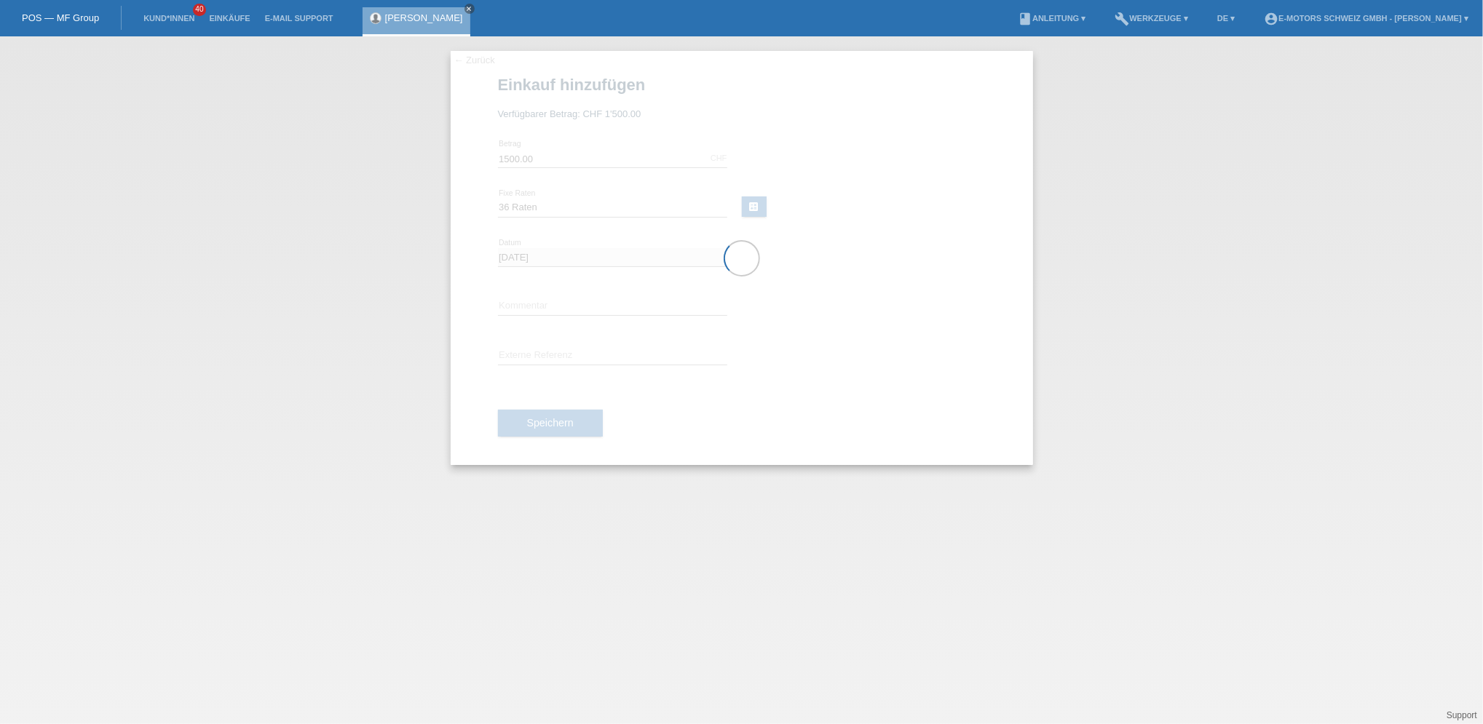
click at [1055, 335] on div "← Zurück Einkauf hinzufügen Der Betrag überschreitet die verfügbare Limite. Lim…" at bounding box center [741, 380] width 1483 height 688
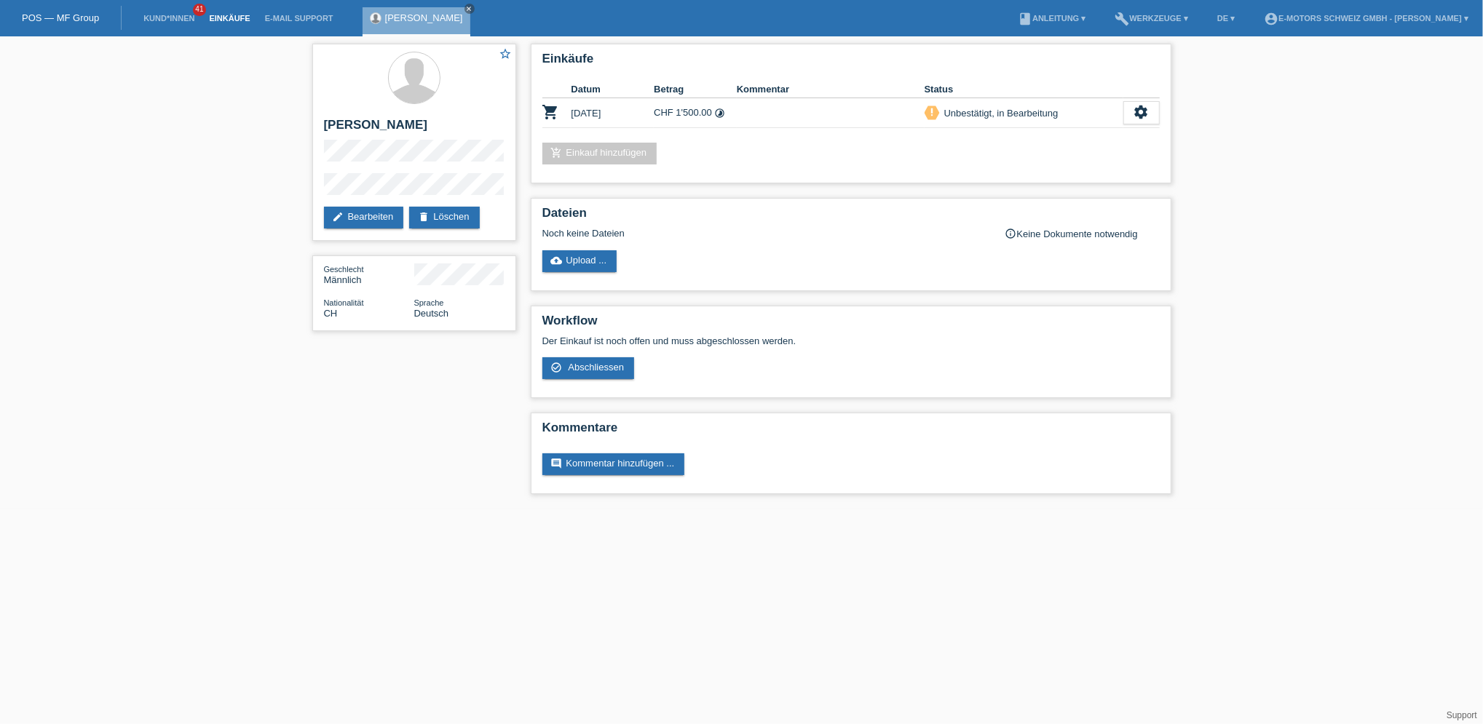
click at [229, 14] on link "Einkäufe" at bounding box center [229, 18] width 55 height 9
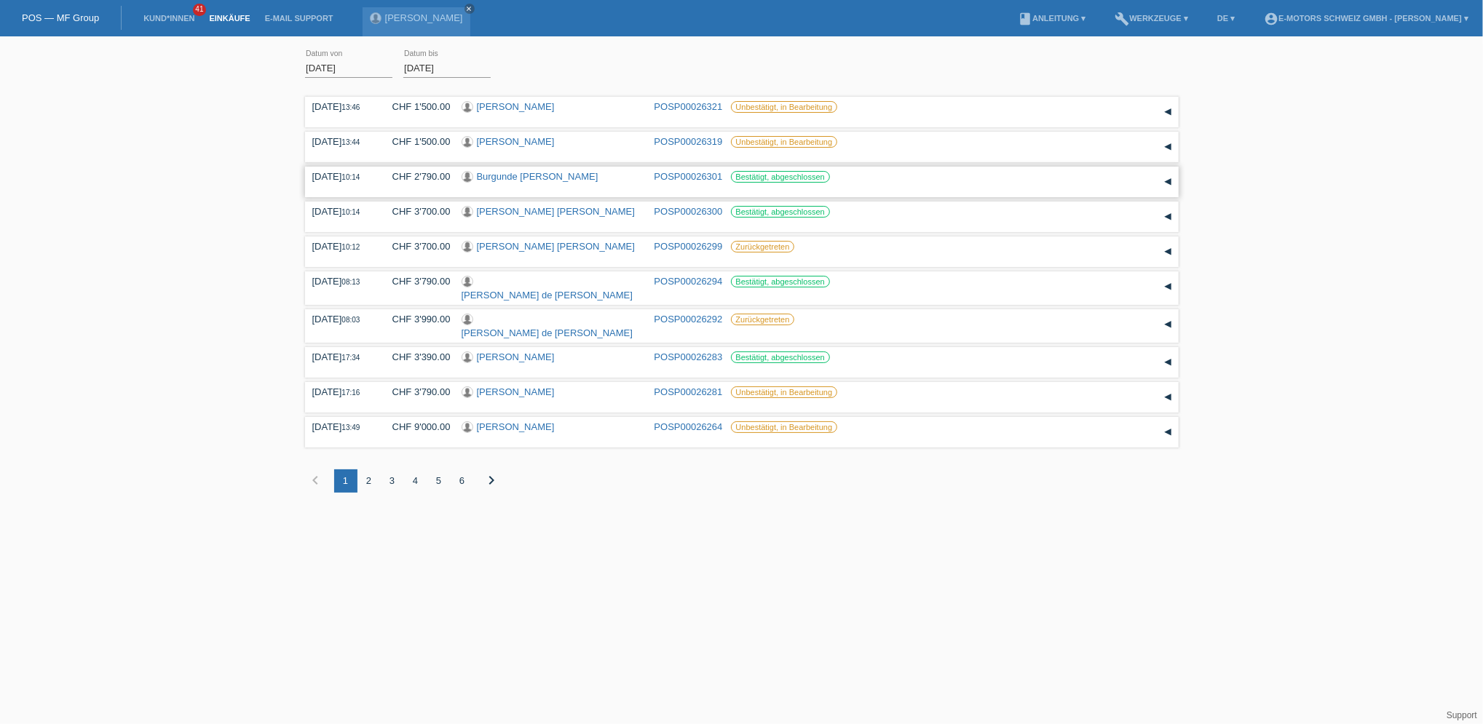
click at [555, 175] on link "Burgunde [PERSON_NAME]" at bounding box center [538, 176] width 122 height 11
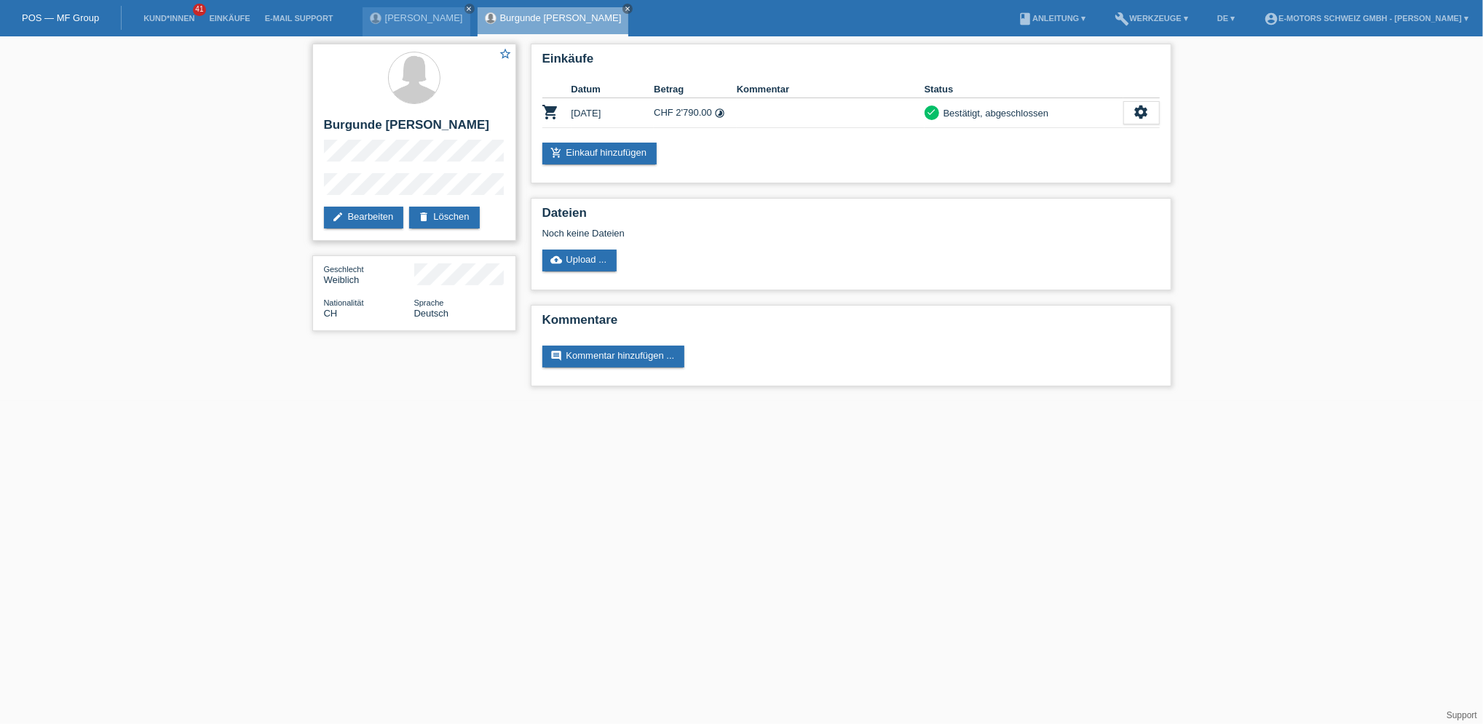
drag, startPoint x: 328, startPoint y: 121, endPoint x: 501, endPoint y: 125, distance: 173.3
click at [501, 125] on h2 "Burgunde [PERSON_NAME]" at bounding box center [414, 129] width 181 height 22
copy h2 "Burgunde [PERSON_NAME]"
